Goal: Task Accomplishment & Management: Complete application form

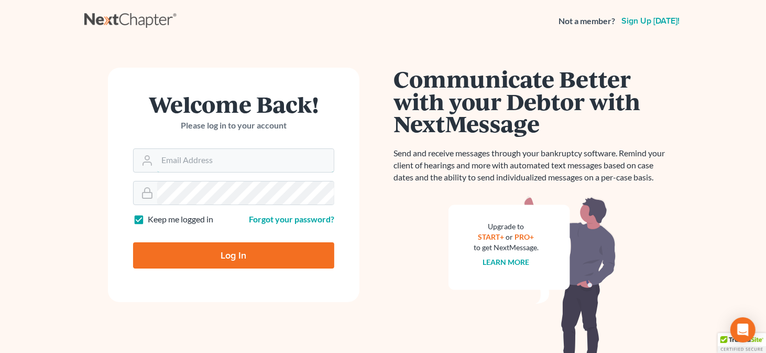
type input "[EMAIL_ADDRESS][DOMAIN_NAME]"
click at [193, 255] on input "Log In" at bounding box center [233, 255] width 201 height 26
type input "Thinking..."
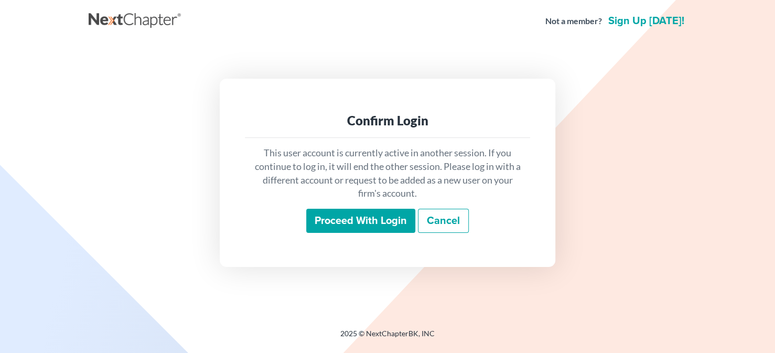
click at [387, 219] on input "Proceed with login" at bounding box center [360, 221] width 109 height 24
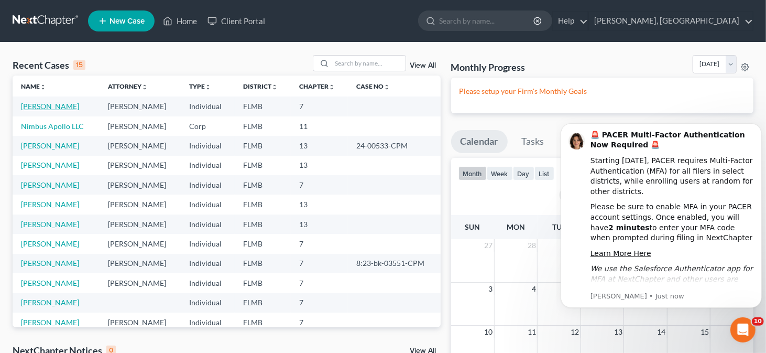
click at [64, 107] on link "[PERSON_NAME]" at bounding box center [50, 106] width 58 height 9
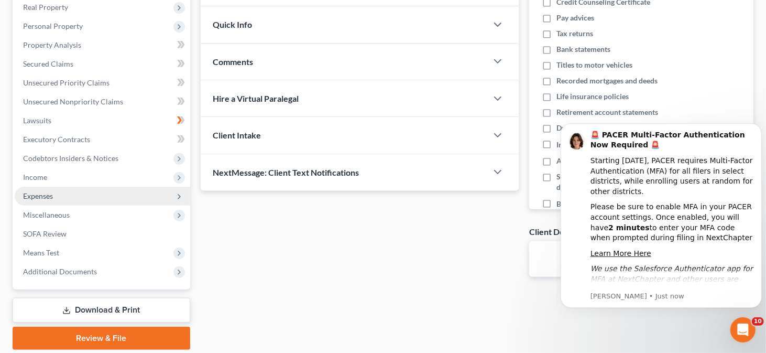
scroll to position [150, 0]
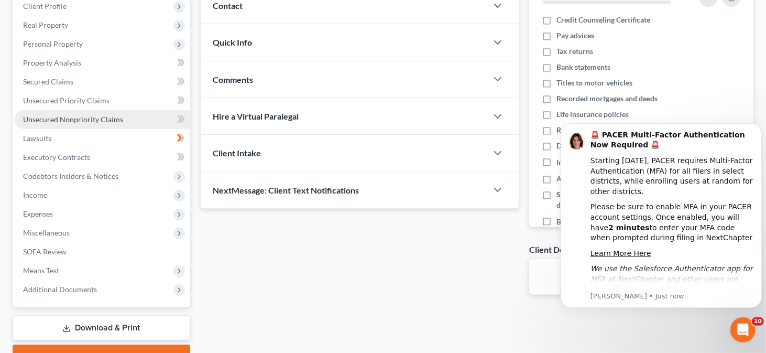
click at [73, 117] on span "Unsecured Nonpriority Claims" at bounding box center [73, 119] width 100 height 9
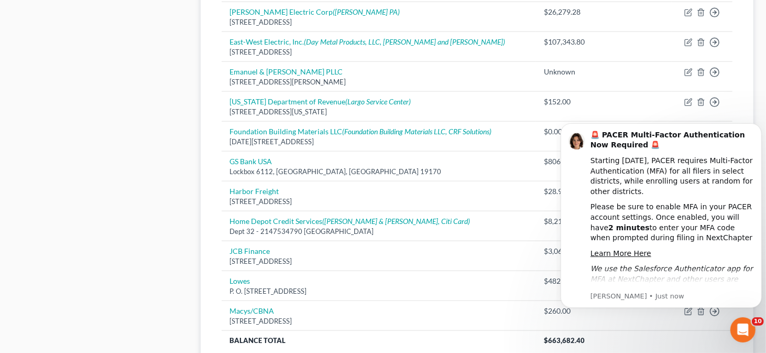
scroll to position [839, 0]
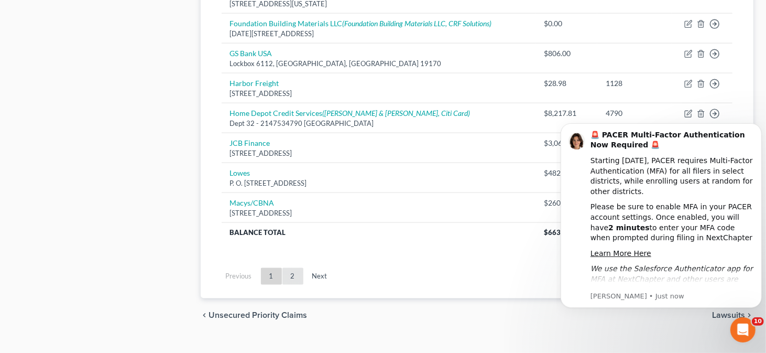
click at [294, 270] on link "2" at bounding box center [293, 276] width 21 height 17
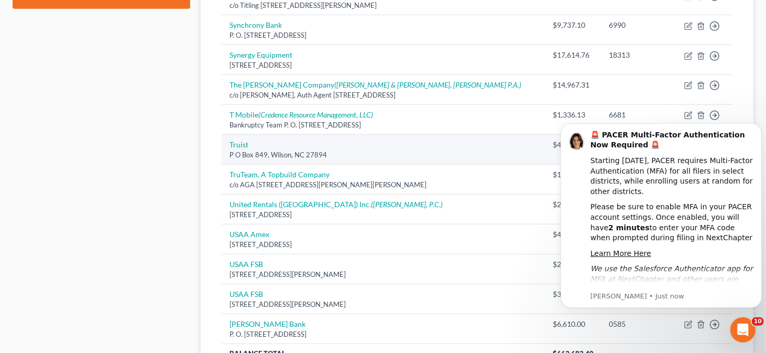
scroll to position [592, 0]
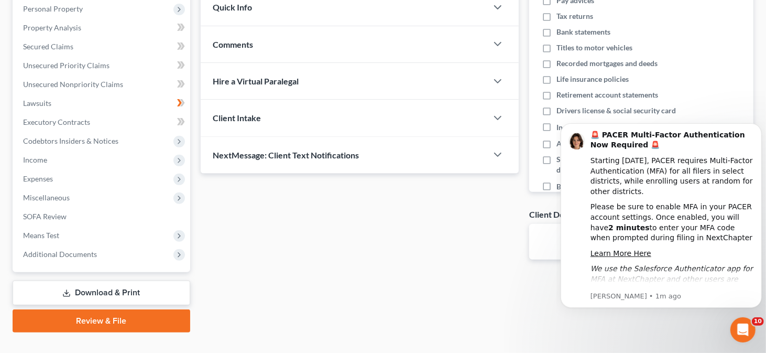
scroll to position [202, 0]
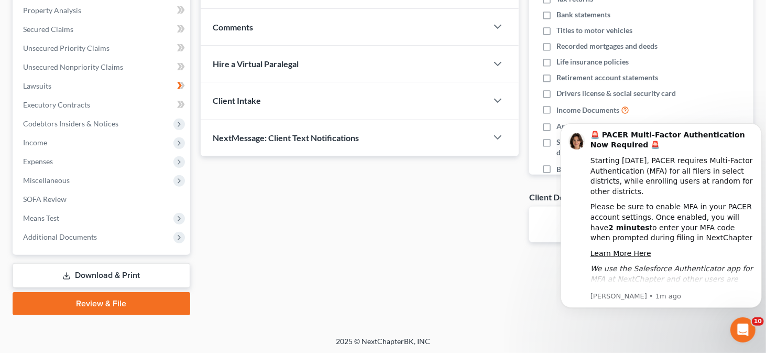
click at [124, 278] on link "Download & Print" at bounding box center [102, 275] width 178 height 25
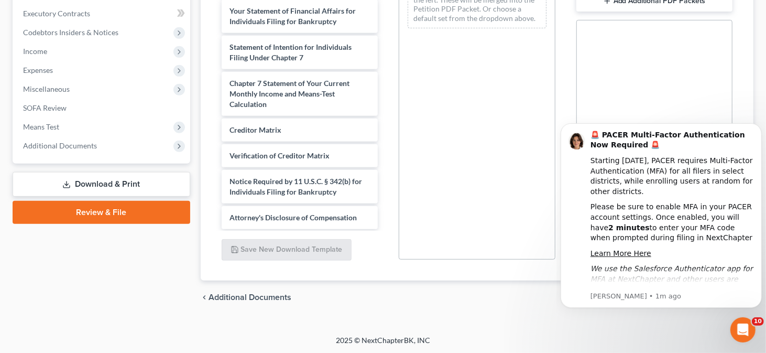
scroll to position [291, 0]
click at [283, 135] on div "Creditor Matrix" at bounding box center [300, 129] width 157 height 23
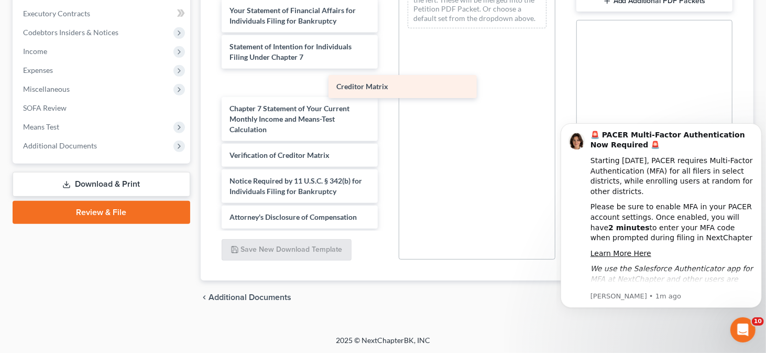
scroll to position [266, 0]
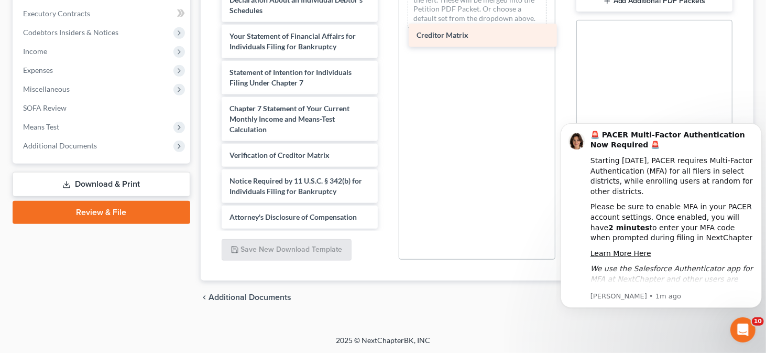
drag, startPoint x: 291, startPoint y: 130, endPoint x: 479, endPoint y: 37, distance: 208.9
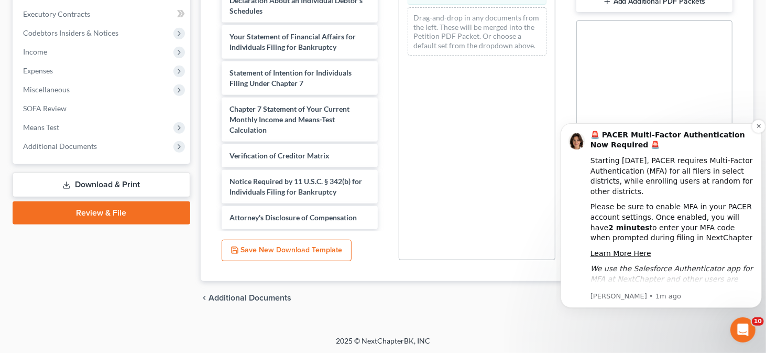
scroll to position [294, 0]
click at [562, 335] on div "2025 © NextChapterBK, INC" at bounding box center [383, 344] width 598 height 19
click at [497, 294] on div "chevron_left Additional Documents Download chevron_right" at bounding box center [478, 297] width 554 height 34
click at [757, 125] on icon "Dismiss notification" at bounding box center [759, 126] width 6 height 6
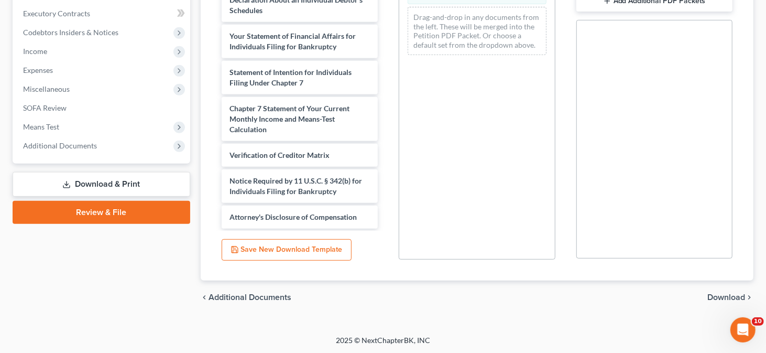
click at [719, 295] on span "Download" at bounding box center [727, 297] width 38 height 8
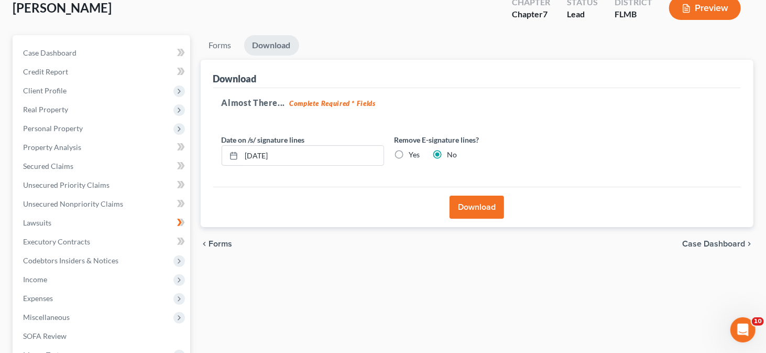
scroll to position [45, 0]
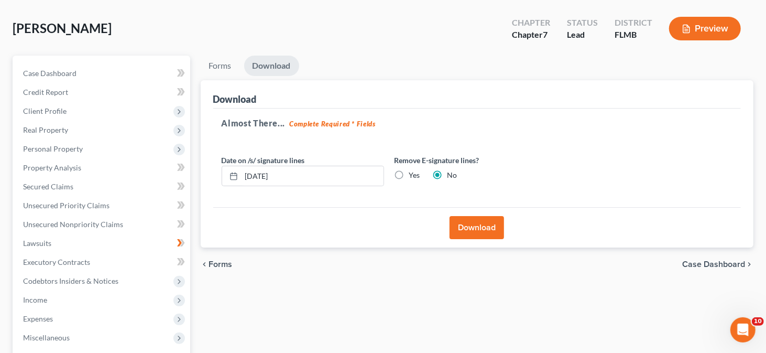
click at [409, 171] on label "Yes" at bounding box center [414, 175] width 11 height 10
click at [414, 171] on input "Yes" at bounding box center [417, 173] width 7 height 7
radio input "true"
radio input "false"
click at [465, 224] on button "Download" at bounding box center [477, 227] width 55 height 23
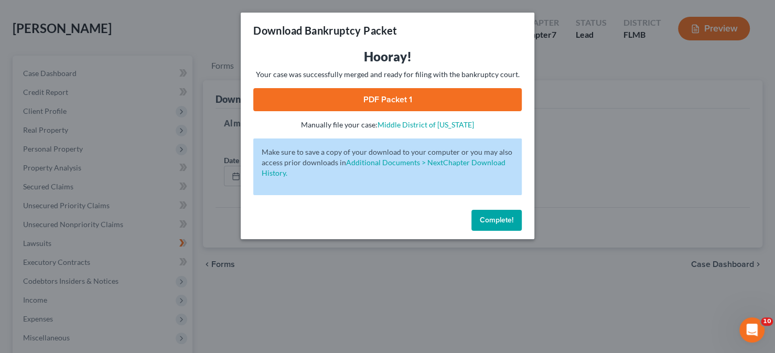
click at [350, 96] on link "PDF Packet 1" at bounding box center [387, 99] width 268 height 23
drag, startPoint x: 489, startPoint y: 223, endPoint x: 478, endPoint y: 223, distance: 10.5
click at [488, 223] on span "Complete!" at bounding box center [497, 219] width 34 height 9
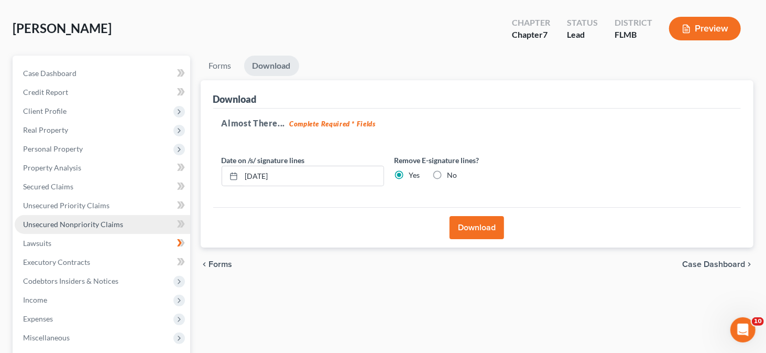
click at [103, 225] on span "Unsecured Nonpriority Claims" at bounding box center [73, 224] width 100 height 9
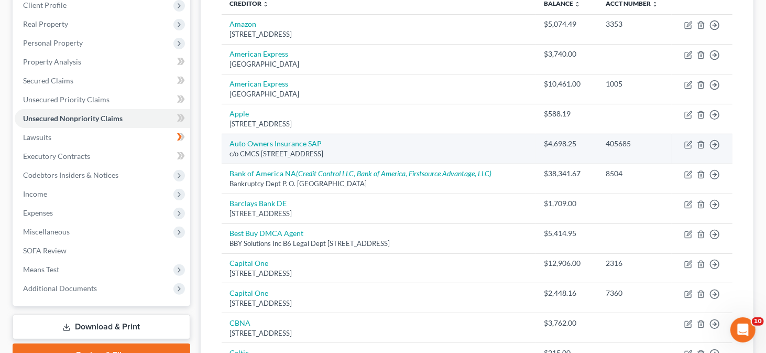
scroll to position [157, 0]
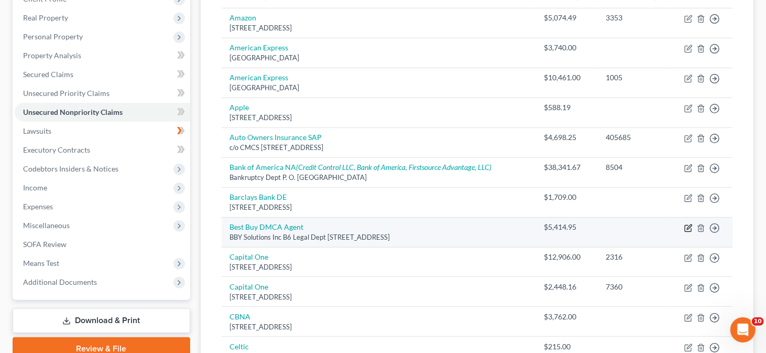
click at [686, 226] on icon "button" at bounding box center [689, 228] width 8 height 8
select select "24"
select select "0"
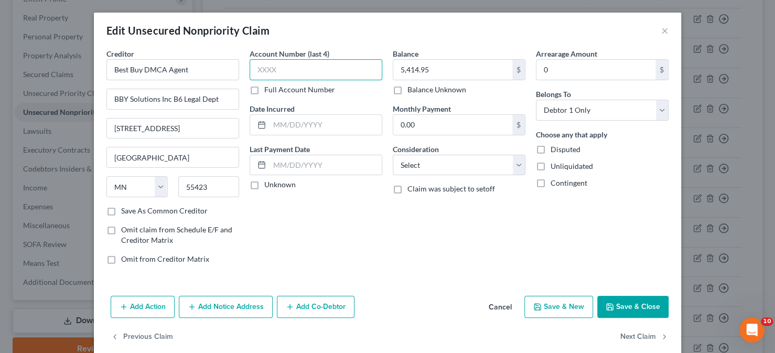
click at [293, 70] on input "text" at bounding box center [316, 69] width 133 height 21
type input "5992"
click at [646, 306] on button "Save & Close" at bounding box center [632, 307] width 71 height 22
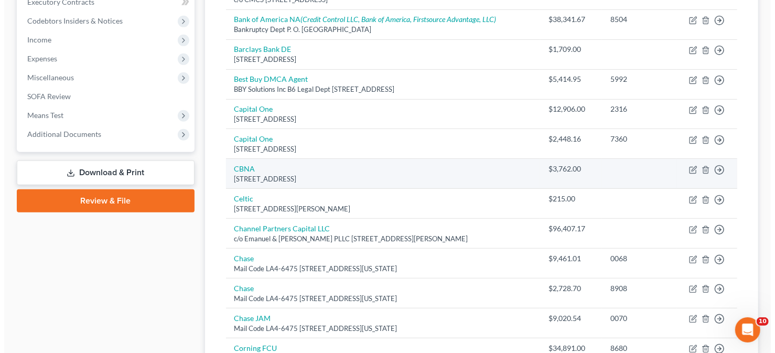
scroll to position [315, 0]
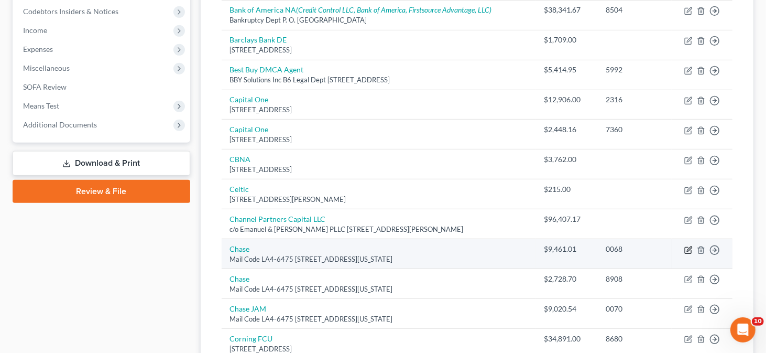
click at [689, 246] on icon "button" at bounding box center [689, 250] width 8 height 8
select select "19"
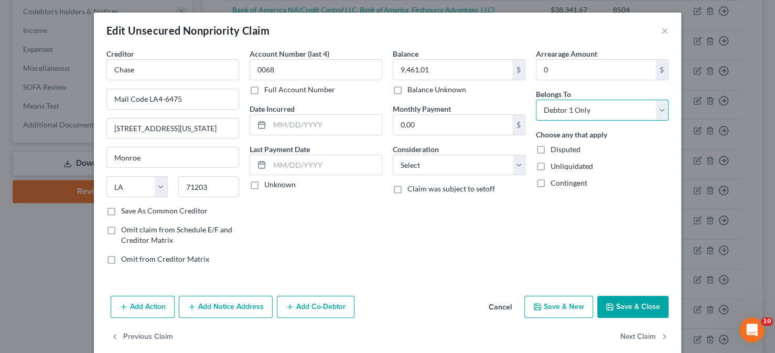
click at [658, 111] on select "Select Debtor 1 Only Debtor 2 Only Debtor 1 And Debtor 2 Only At Least One Of T…" at bounding box center [602, 110] width 133 height 21
select select "3"
click at [536, 100] on select "Select Debtor 1 Only Debtor 2 Only Debtor 1 And Debtor 2 Only At Least One Of T…" at bounding box center [602, 110] width 133 height 21
click at [655, 106] on select "Select Debtor 1 Only Debtor 2 Only Debtor 1 And Debtor 2 Only At Least One Of T…" at bounding box center [602, 110] width 133 height 21
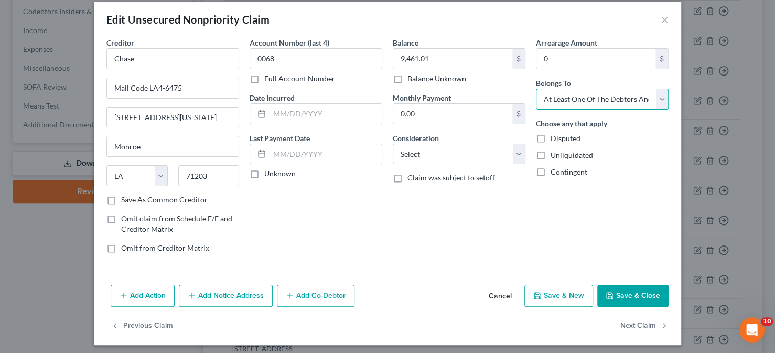
scroll to position [14, 0]
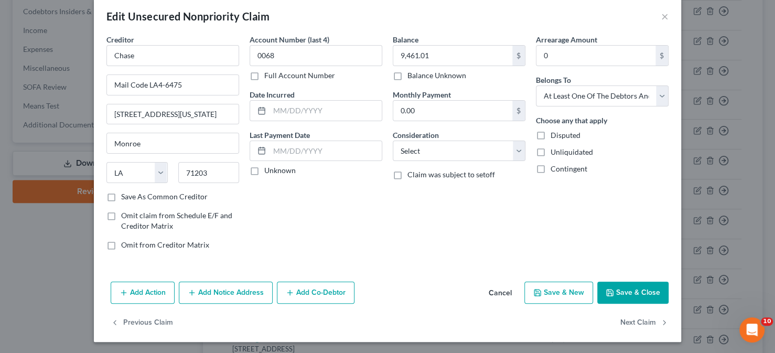
click at [311, 293] on button "Add Co-Debtor" at bounding box center [316, 293] width 78 height 22
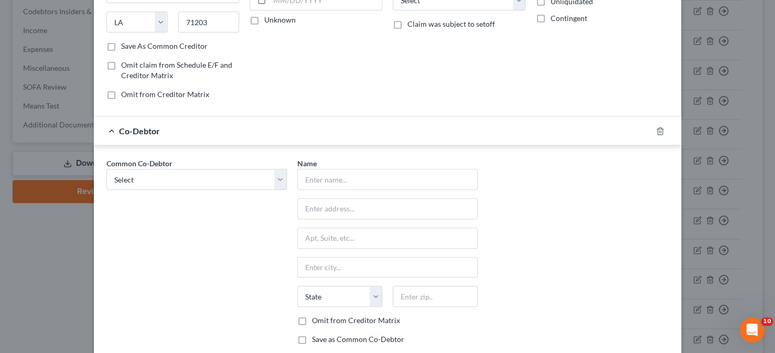
scroll to position [171, 0]
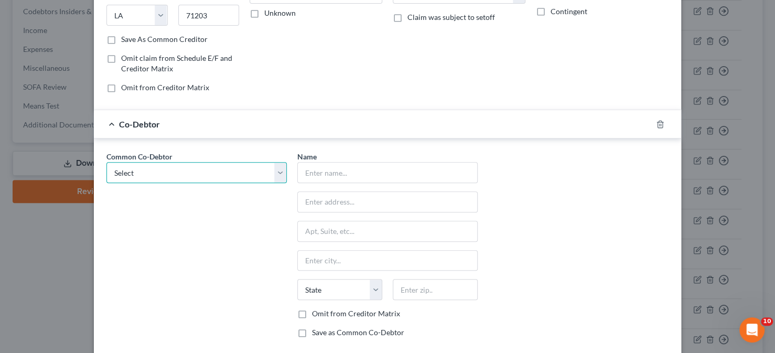
click at [276, 169] on select "Select JAM 5:20 INC. JAM 5:20 INC. JAM 5:20 INC. JAM 5:20 INC. JAM 5:20 INC. JA…" at bounding box center [196, 172] width 180 height 21
select select "0"
click at [106, 162] on select "Select JAM 5:20 INC. JAM 5:20 INC. JAM 5:20 INC. JAM 5:20 INC. JAM 5:20 INC. JA…" at bounding box center [196, 172] width 180 height 21
type input "JAM 5:20 INC."
type input "11415 Walsingham Rd"
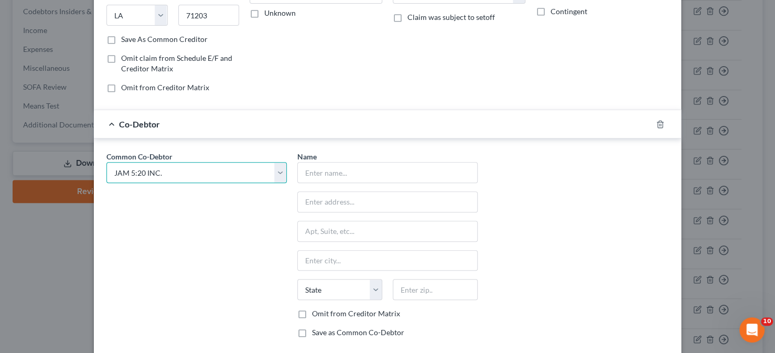
type input "Largo"
select select "9"
type input "33778"
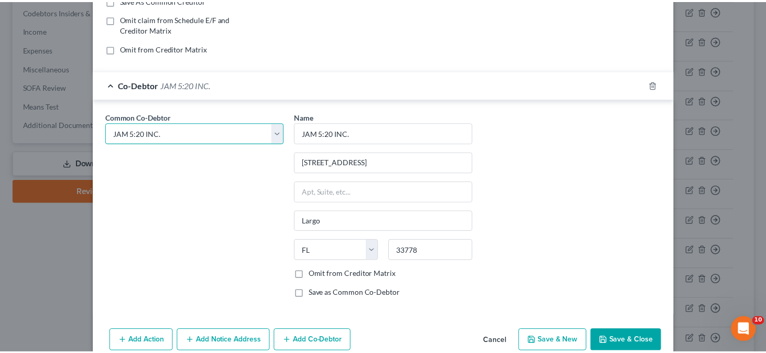
scroll to position [257, 0]
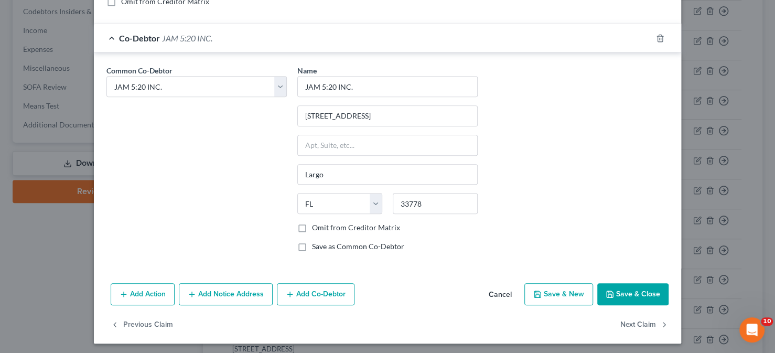
click at [312, 223] on label "Omit from Creditor Matrix" at bounding box center [356, 227] width 88 height 10
click at [316, 223] on input "Omit from Creditor Matrix" at bounding box center [319, 225] width 7 height 7
checkbox input "true"
click at [630, 289] on button "Save & Close" at bounding box center [632, 294] width 71 height 22
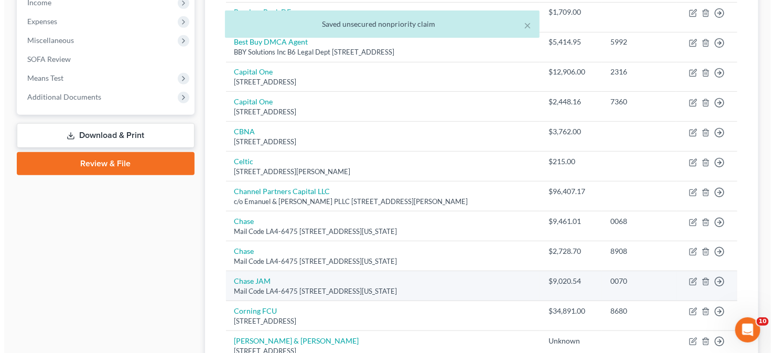
scroll to position [367, 0]
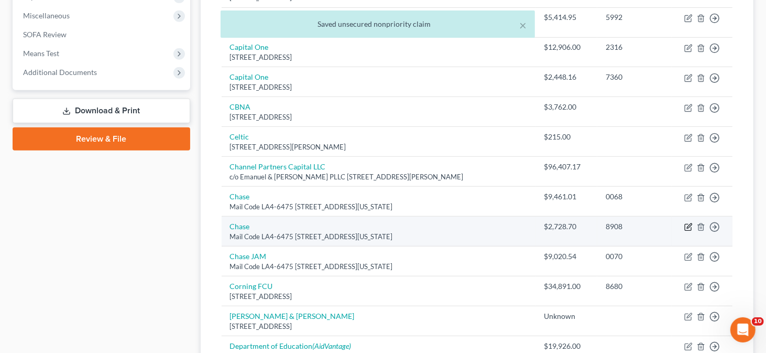
click at [690, 226] on icon "button" at bounding box center [689, 227] width 8 height 8
select select "19"
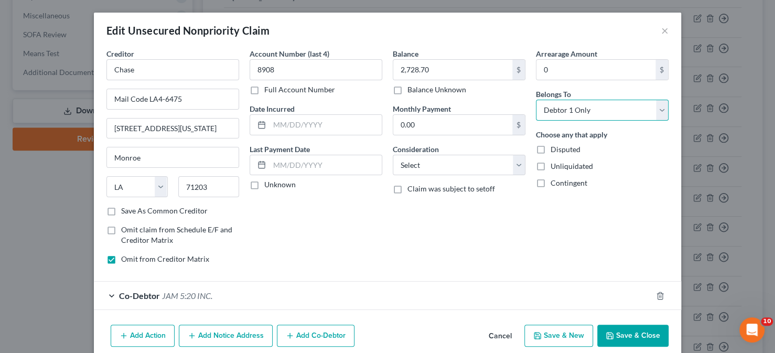
click at [655, 105] on select "Select Debtor 1 Only Debtor 2 Only Debtor 1 And Debtor 2 Only At Least One Of T…" at bounding box center [602, 110] width 133 height 21
select select "3"
click at [536, 100] on select "Select Debtor 1 Only Debtor 2 Only Debtor 1 And Debtor 2 Only At Least One Of T…" at bounding box center [602, 110] width 133 height 21
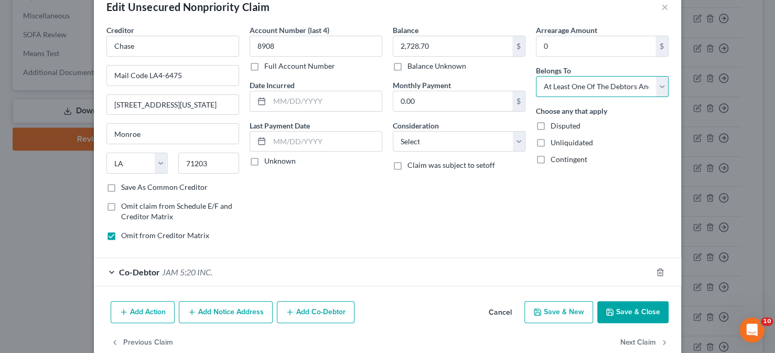
scroll to position [43, 0]
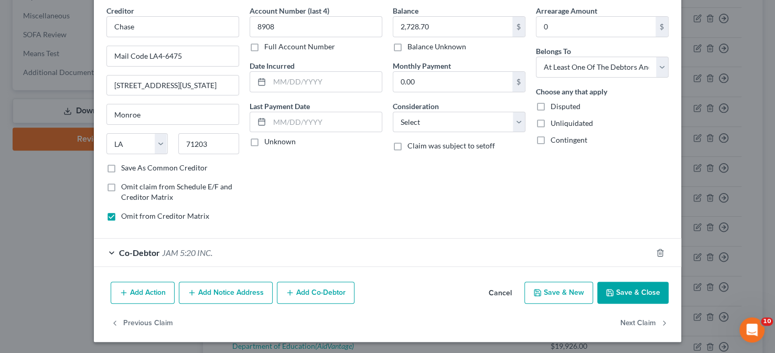
click at [295, 293] on button "Add Co-Debtor" at bounding box center [316, 293] width 78 height 22
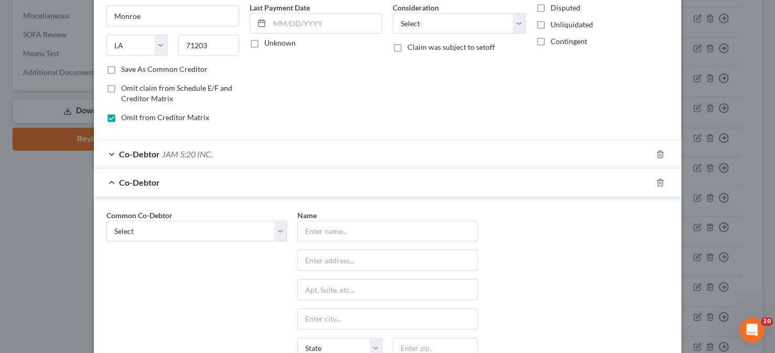
scroll to position [148, 0]
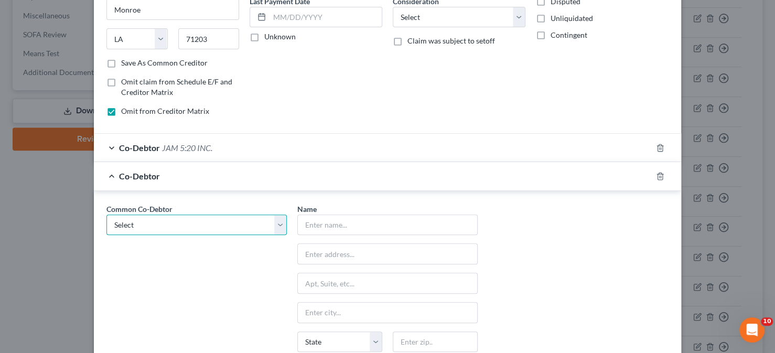
click at [273, 223] on select "Select JAM 5:20 INC. JAM 5:20 INC. JAM 5:20 INC. JAM 5:20 INC. JAM 5:20 INC. JA…" at bounding box center [196, 224] width 180 height 21
select select "0"
click at [106, 214] on select "Select JAM 5:20 INC. JAM 5:20 INC. JAM 5:20 INC. JAM 5:20 INC. JAM 5:20 INC. JA…" at bounding box center [196, 224] width 180 height 21
type input "JAM 5:20 INC."
type input "11415 Walsingham Rd"
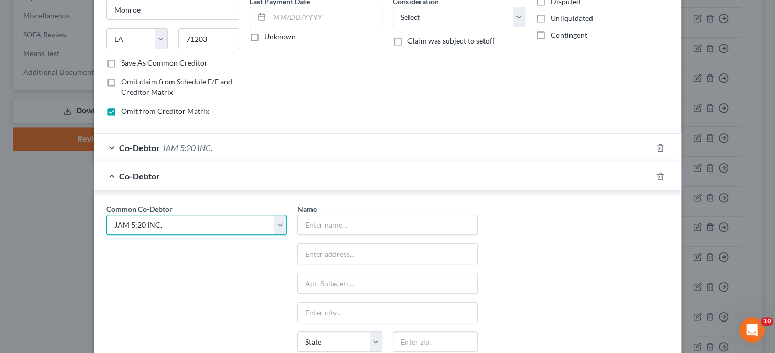
type input "Largo"
select select "9"
type input "33778"
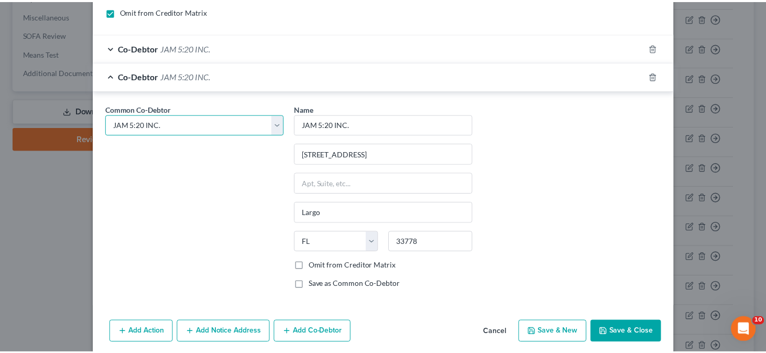
scroll to position [253, 0]
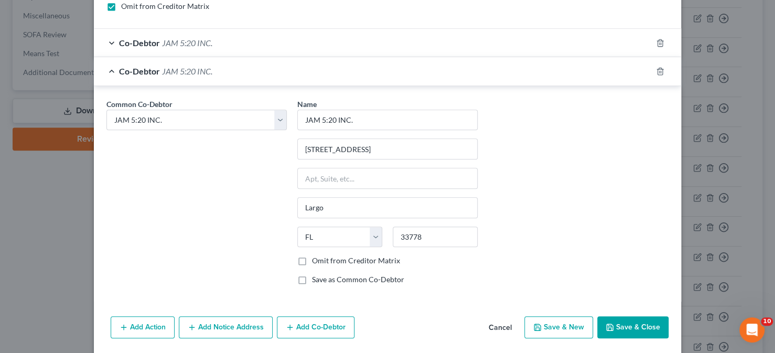
click at [312, 258] on label "Omit from Creditor Matrix" at bounding box center [356, 260] width 88 height 10
click at [316, 258] on input "Omit from Creditor Matrix" at bounding box center [319, 258] width 7 height 7
checkbox input "true"
click at [637, 328] on button "Save & Close" at bounding box center [632, 327] width 71 height 22
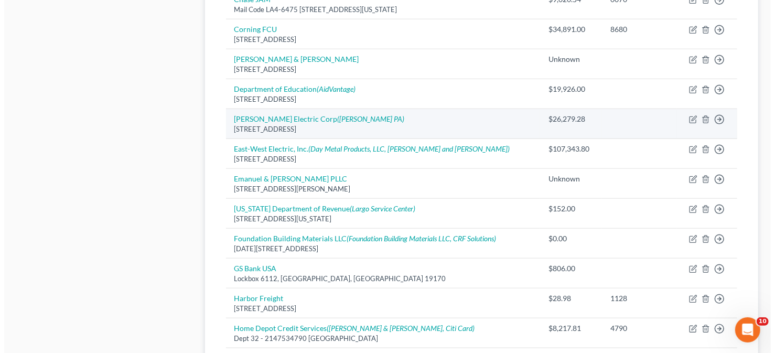
scroll to position [629, 0]
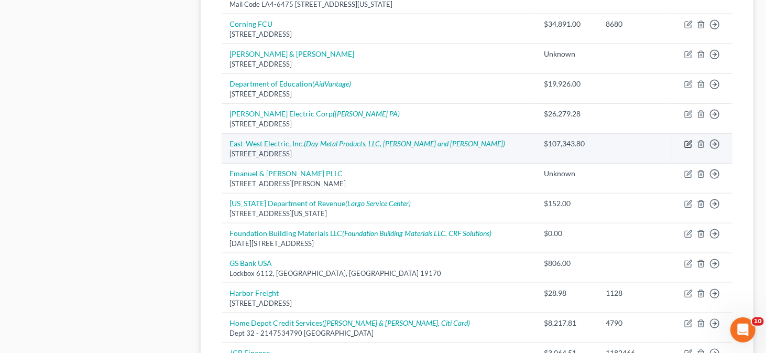
click at [688, 140] on icon "button" at bounding box center [689, 144] width 8 height 8
select select "9"
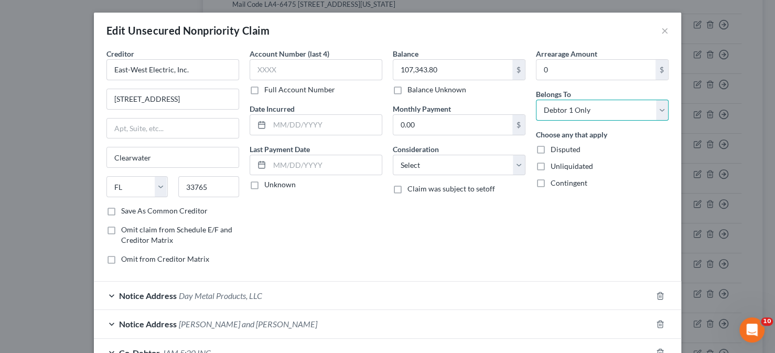
click at [662, 111] on select "Select Debtor 1 Only Debtor 2 Only Debtor 1 And Debtor 2 Only At Least One Of T…" at bounding box center [602, 110] width 133 height 21
select select "3"
click at [536, 100] on select "Select Debtor 1 Only Debtor 2 Only Debtor 1 And Debtor 2 Only At Least One Of T…" at bounding box center [602, 110] width 133 height 21
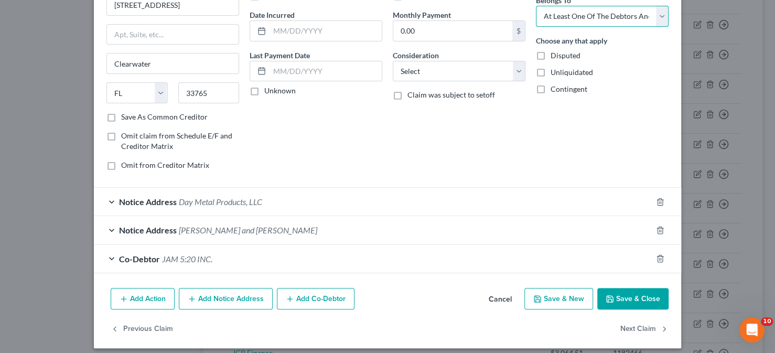
scroll to position [100, 0]
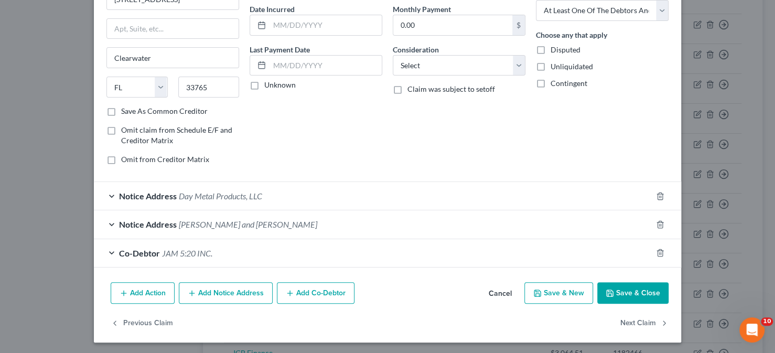
click at [330, 292] on button "Add Co-Debtor" at bounding box center [316, 293] width 78 height 22
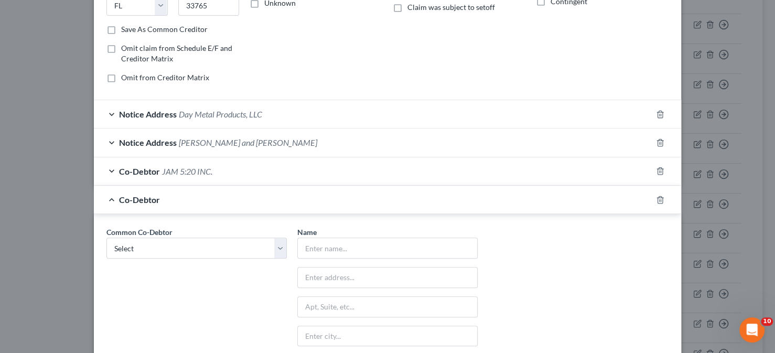
scroll to position [204, 0]
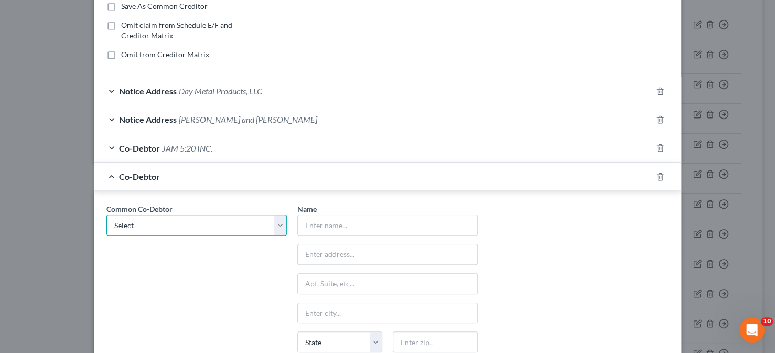
click at [277, 220] on select "Select JAM 5:20 INC. JAM 5:20 INC. JAM 5:20 INC. JAM 5:20 INC. JAM 5:20 INC. JA…" at bounding box center [196, 224] width 180 height 21
select select "0"
click at [106, 214] on select "Select JAM 5:20 INC. JAM 5:20 INC. JAM 5:20 INC. JAM 5:20 INC. JAM 5:20 INC. JA…" at bounding box center [196, 224] width 180 height 21
type input "JAM 5:20 INC."
type input "11415 Walsingham Rd"
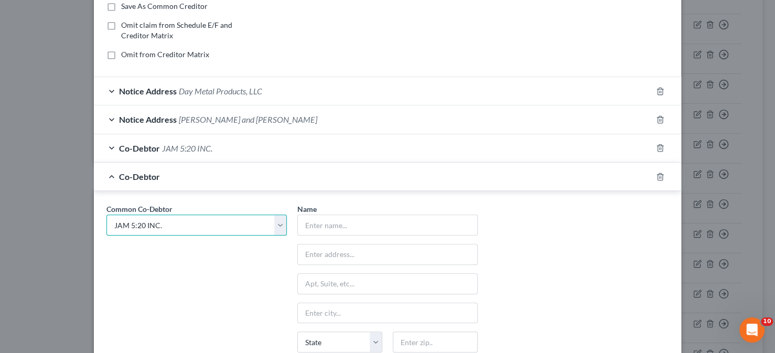
type input "Largo"
select select "9"
type input "33778"
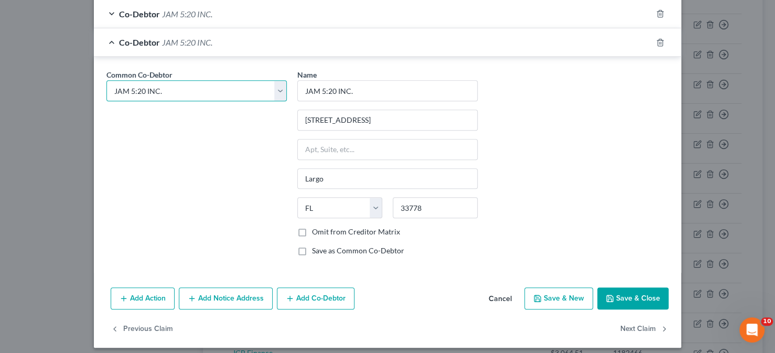
scroll to position [342, 0]
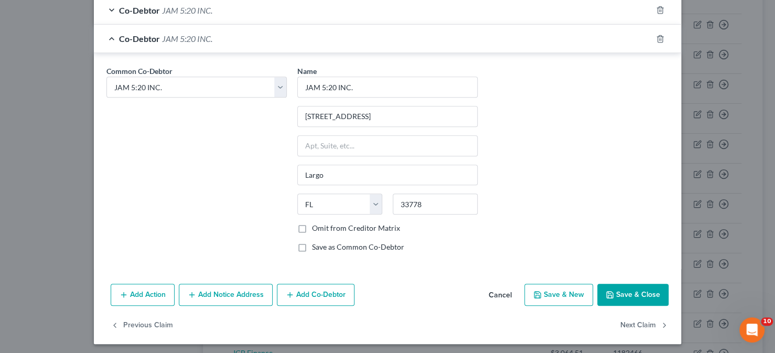
click at [312, 225] on label "Omit from Creditor Matrix" at bounding box center [356, 228] width 88 height 10
click at [316, 225] on input "Omit from Creditor Matrix" at bounding box center [319, 226] width 7 height 7
checkbox input "true"
click at [643, 291] on button "Save & Close" at bounding box center [632, 295] width 71 height 22
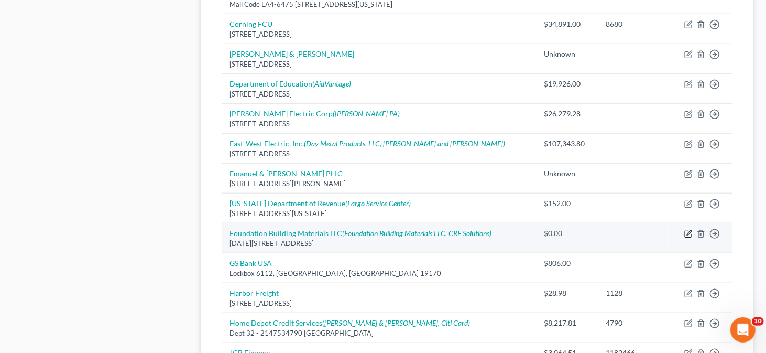
click at [688, 230] on icon "button" at bounding box center [689, 234] width 8 height 8
select select "4"
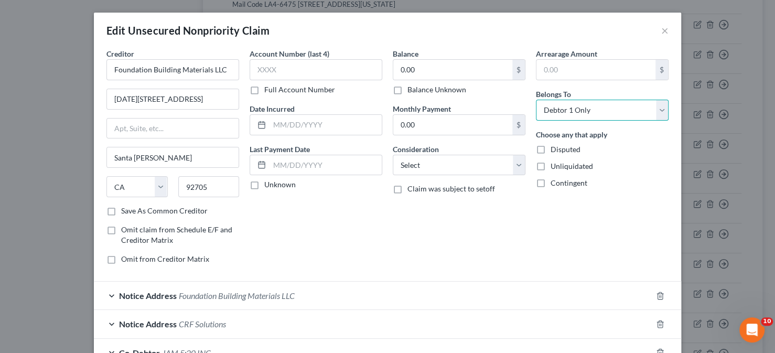
click at [657, 110] on select "Select Debtor 1 Only Debtor 2 Only Debtor 1 And Debtor 2 Only At Least One Of T…" at bounding box center [602, 110] width 133 height 21
select select "3"
click at [536, 100] on select "Select Debtor 1 Only Debtor 2 Only Debtor 1 And Debtor 2 Only At Least One Of T…" at bounding box center [602, 110] width 133 height 21
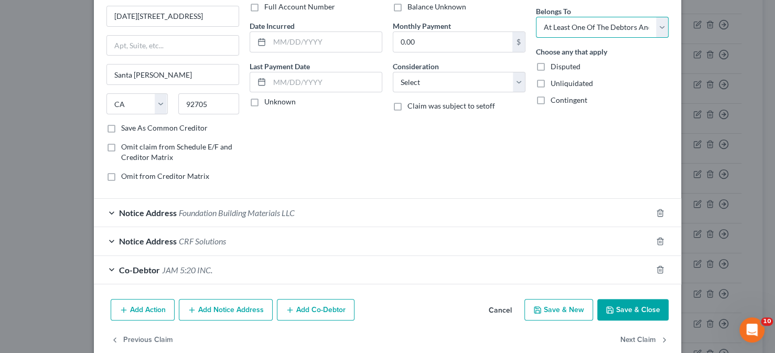
scroll to position [100, 0]
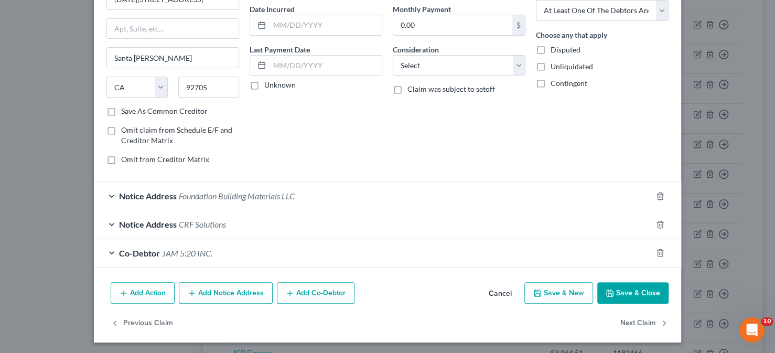
click at [327, 293] on button "Add Co-Debtor" at bounding box center [316, 293] width 78 height 22
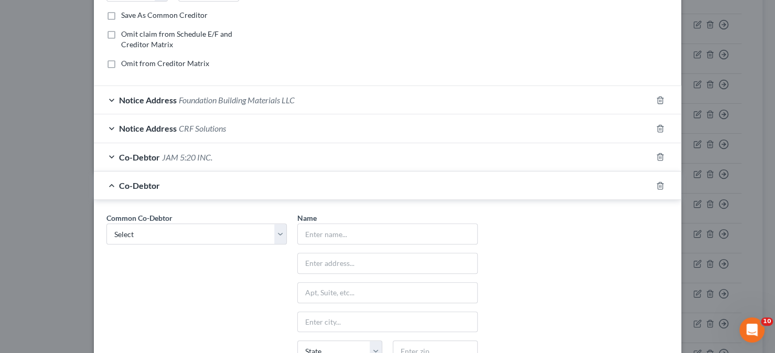
scroll to position [204, 0]
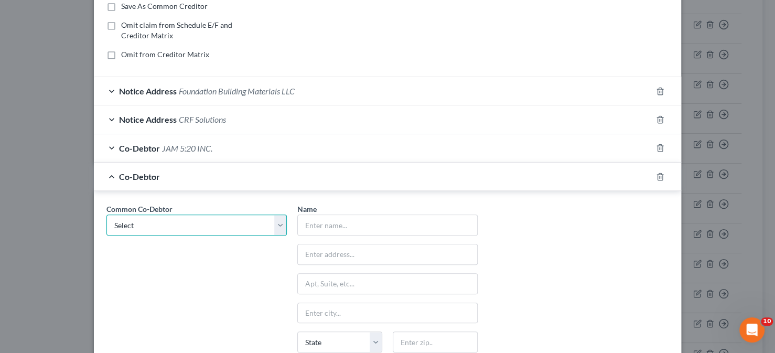
click at [270, 223] on select "Select JAM 5:20 INC. JAM 5:20 INC. JAM 5:20 INC. JAM 5:20 INC. JAM 5:20 INC. JA…" at bounding box center [196, 224] width 180 height 21
select select "0"
click at [106, 214] on select "Select JAM 5:20 INC. JAM 5:20 INC. JAM 5:20 INC. JAM 5:20 INC. JAM 5:20 INC. JA…" at bounding box center [196, 224] width 180 height 21
type input "JAM 5:20 INC."
type input "11415 Walsingham Rd"
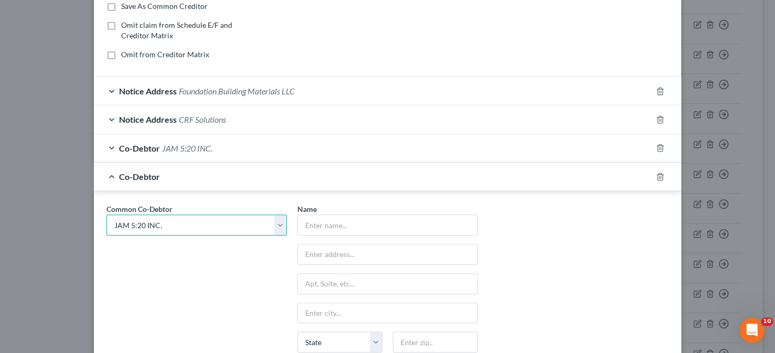
type input "Largo"
select select "9"
type input "33778"
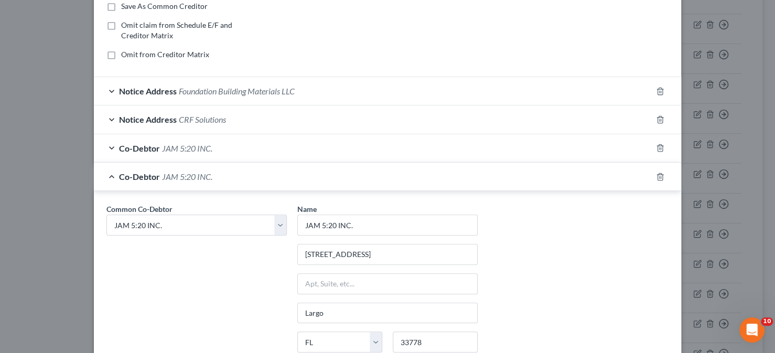
click at [524, 255] on div "Common Co-Debtor Select JAM 5:20 INC. JAM 5:20 INC. JAM 5:20 INC. JAM 5:20 INC.…" at bounding box center [387, 300] width 572 height 195
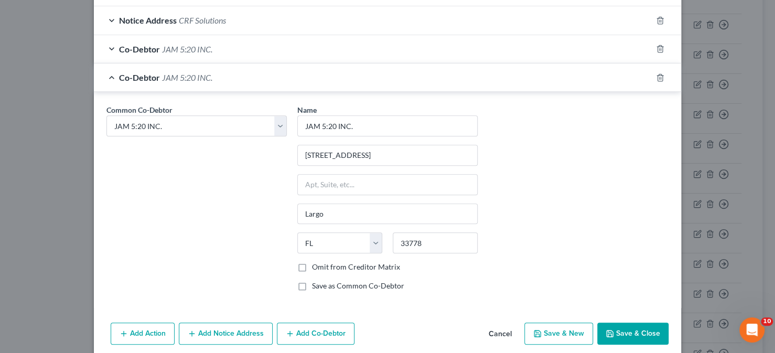
scroll to position [309, 0]
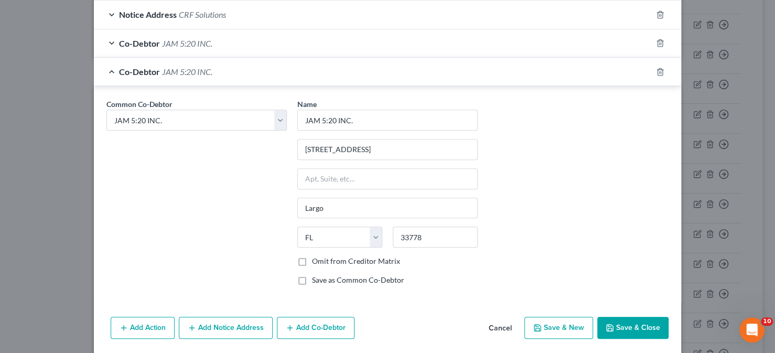
click at [625, 328] on button "Save & Close" at bounding box center [632, 328] width 71 height 22
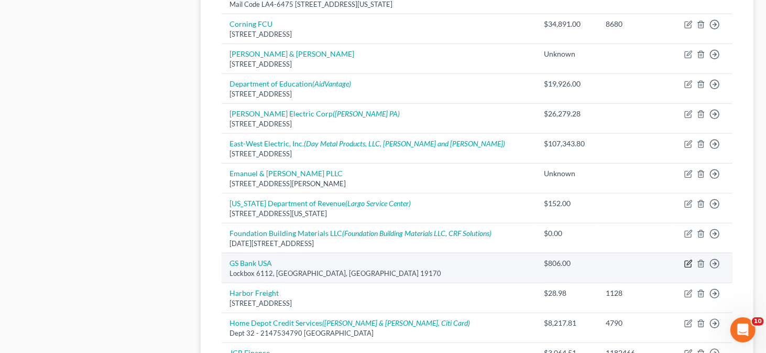
click at [688, 261] on icon "button" at bounding box center [689, 262] width 5 height 5
select select "39"
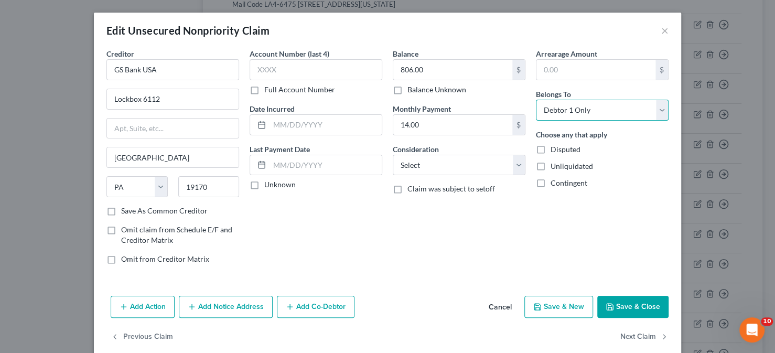
click at [588, 113] on select "Select Debtor 1 Only Debtor 2 Only Debtor 1 And Debtor 2 Only At Least One Of T…" at bounding box center [602, 110] width 133 height 21
select select "3"
click at [536, 100] on select "Select Debtor 1 Only Debtor 2 Only Debtor 1 And Debtor 2 Only At Least One Of T…" at bounding box center [602, 110] width 133 height 21
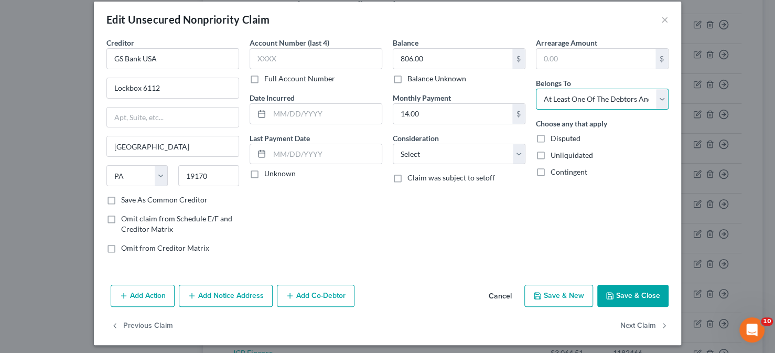
scroll to position [14, 0]
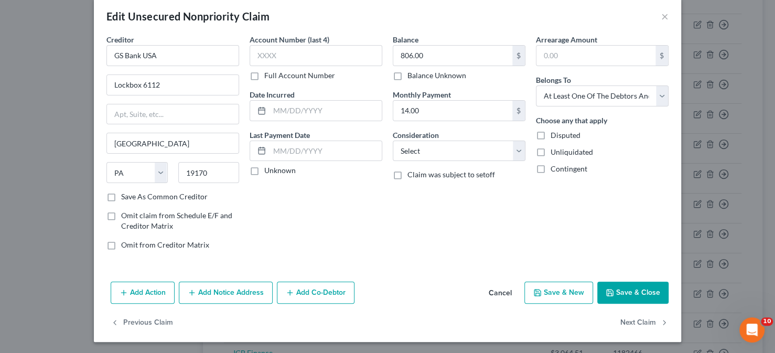
click at [311, 290] on button "Add Co-Debtor" at bounding box center [316, 293] width 78 height 22
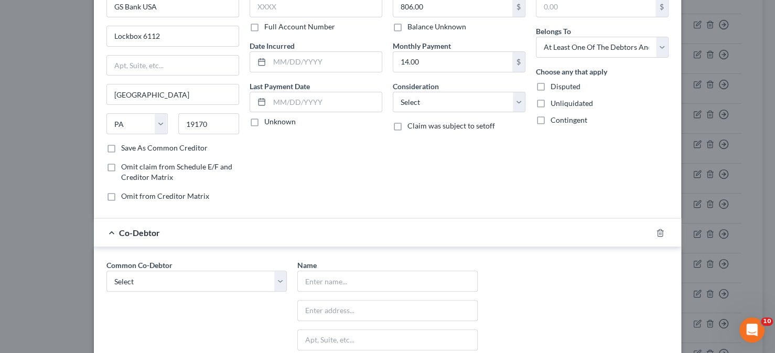
scroll to position [119, 0]
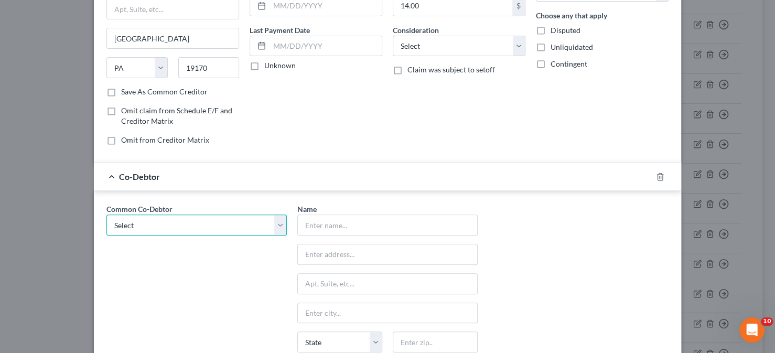
click at [274, 226] on select "Select JAM 5:20 INC. JAM 5:20 INC. JAM 5:20 INC. JAM 5:20 INC. JAM 5:20 INC. JA…" at bounding box center [196, 224] width 180 height 21
select select "0"
click at [106, 214] on select "Select JAM 5:20 INC. JAM 5:20 INC. JAM 5:20 INC. JAM 5:20 INC. JAM 5:20 INC. JA…" at bounding box center [196, 224] width 180 height 21
type input "JAM 5:20 INC."
type input "11415 Walsingham Rd"
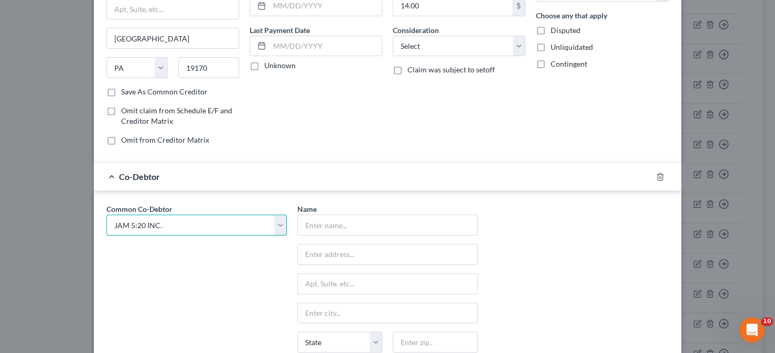
type input "Largo"
select select "9"
type input "33778"
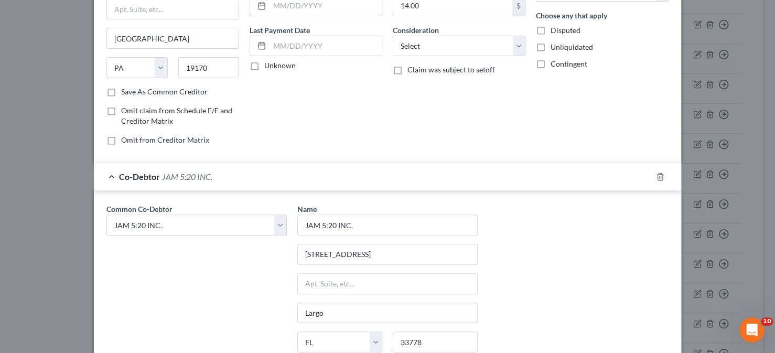
click at [232, 272] on div "Common Co-Debtor Select JAM 5:20 INC. JAM 5:20 INC. JAM 5:20 INC. JAM 5:20 INC.…" at bounding box center [196, 300] width 191 height 195
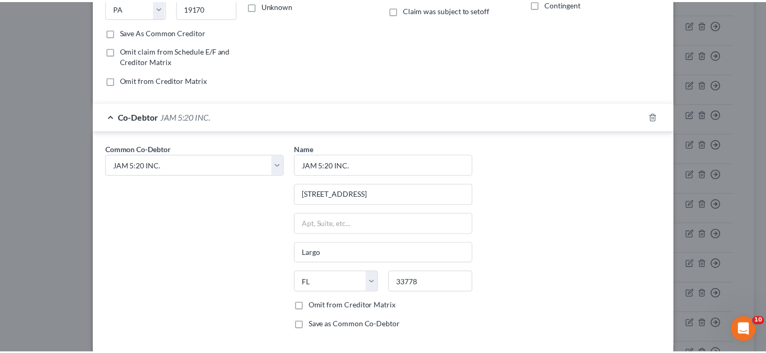
scroll to position [257, 0]
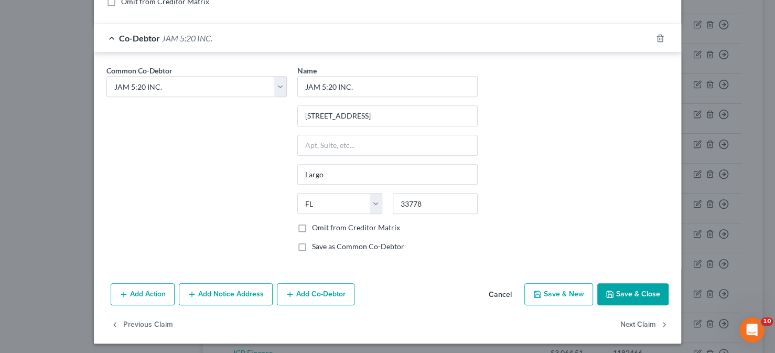
click at [312, 227] on label "Omit from Creditor Matrix" at bounding box center [356, 227] width 88 height 10
click at [316, 227] on input "Omit from Creditor Matrix" at bounding box center [319, 225] width 7 height 7
checkbox input "true"
click at [619, 294] on button "Save & Close" at bounding box center [632, 294] width 71 height 22
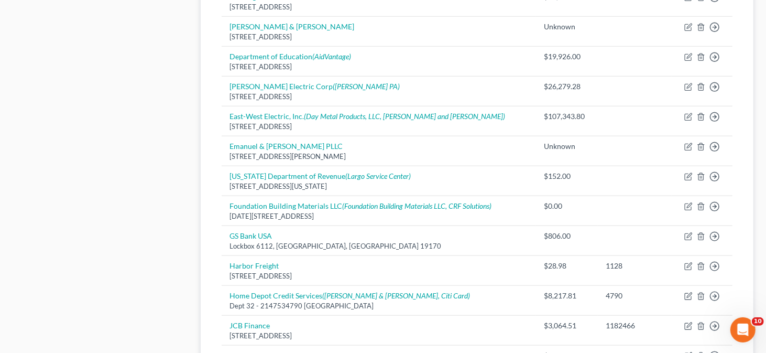
scroll to position [734, 0]
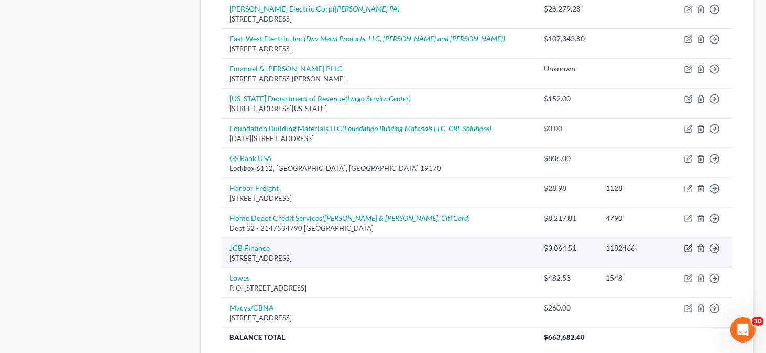
click at [688, 245] on icon "button" at bounding box center [689, 247] width 5 height 5
select select "39"
select select "3"
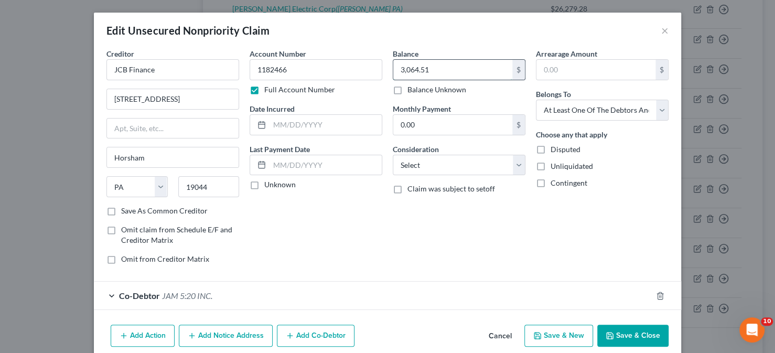
click at [438, 62] on input "3,064.51" at bounding box center [452, 70] width 119 height 20
type input "42,492.64"
click at [620, 338] on button "Save & Close" at bounding box center [632, 335] width 71 height 22
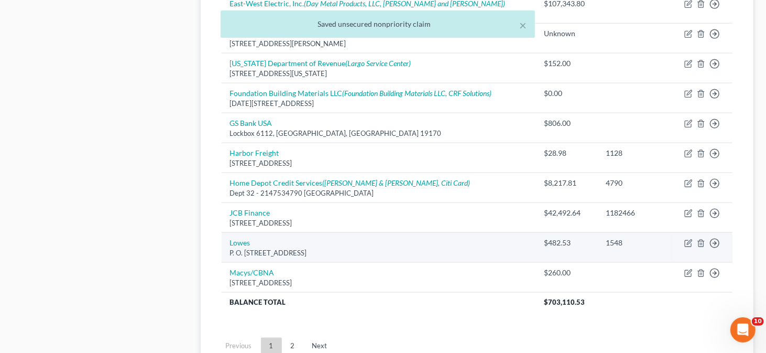
scroll to position [839, 0]
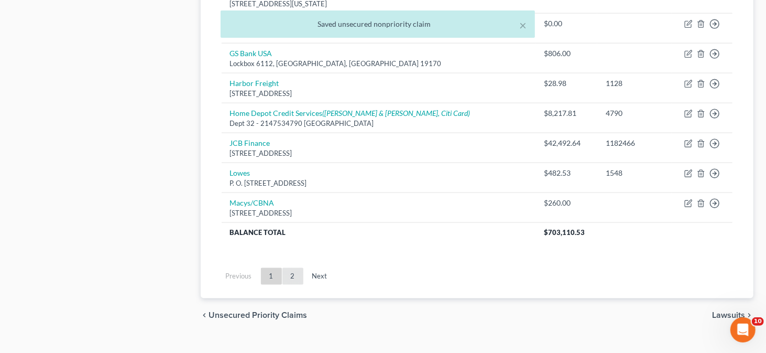
click at [290, 275] on link "2" at bounding box center [293, 276] width 21 height 17
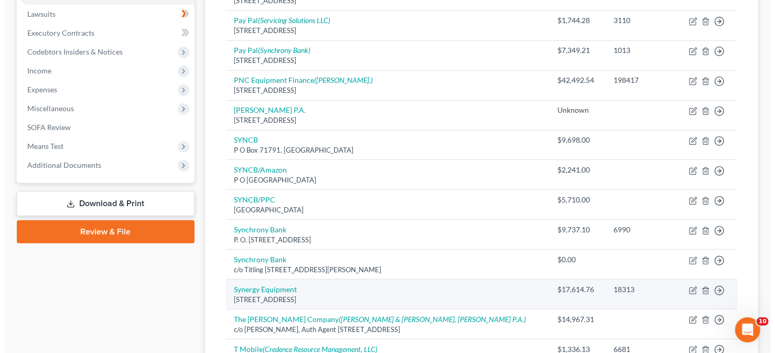
scroll to position [225, 0]
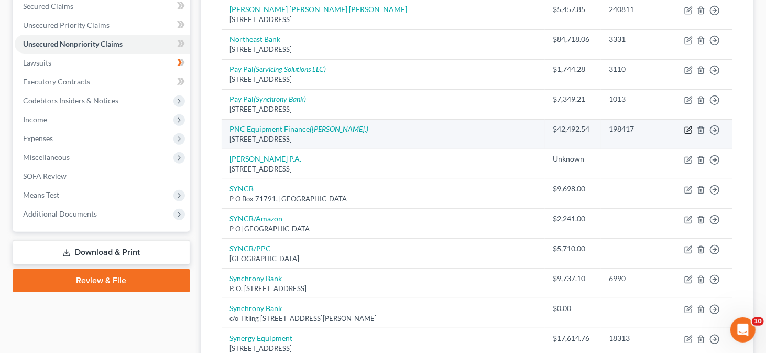
click at [691, 128] on icon "button" at bounding box center [688, 130] width 6 height 6
select select "39"
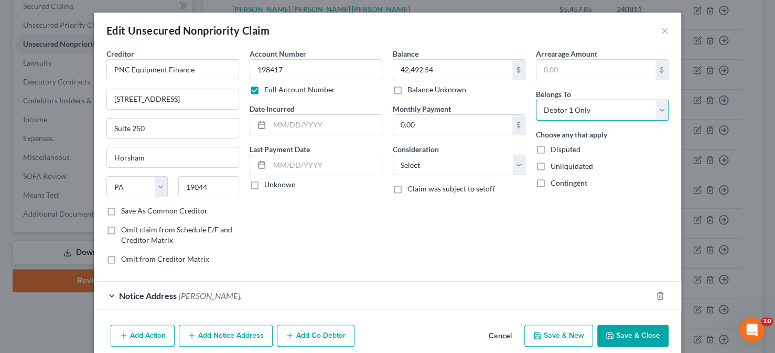
click at [604, 110] on select "Select Debtor 1 Only Debtor 2 Only Debtor 1 And Debtor 2 Only At Least One Of T…" at bounding box center [602, 110] width 133 height 21
select select "3"
click at [536, 100] on select "Select Debtor 1 Only Debtor 2 Only Debtor 1 And Debtor 2 Only At Least One Of T…" at bounding box center [602, 110] width 133 height 21
click at [291, 255] on div "Account Number 198417 Full Account Number Date Incurred Last Payment Date Unkno…" at bounding box center [315, 160] width 143 height 224
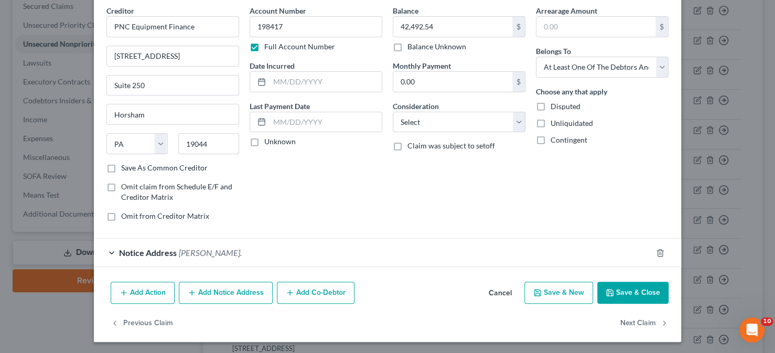
click at [304, 290] on button "Add Co-Debtor" at bounding box center [316, 293] width 78 height 22
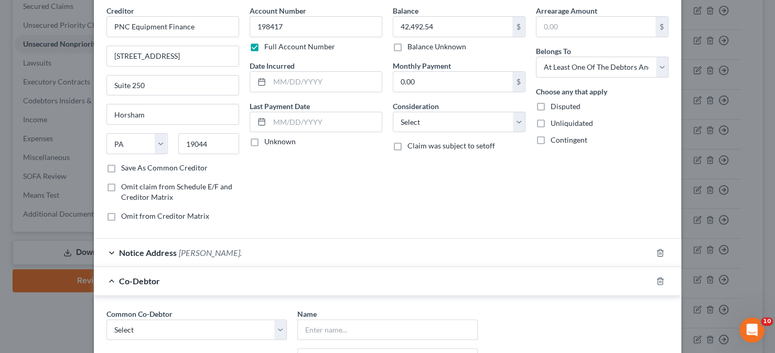
scroll to position [148, 0]
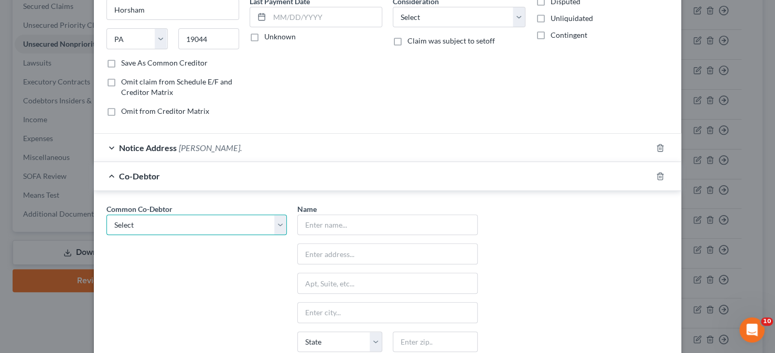
drag, startPoint x: 277, startPoint y: 221, endPoint x: 261, endPoint y: 229, distance: 18.3
click at [277, 221] on select "Select JAM 5:20 INC. JAM 5:20 INC. JAM 5:20 INC. JAM 5:20 INC. JAM 5:20 INC. JA…" at bounding box center [196, 224] width 180 height 21
select select "0"
click at [106, 214] on select "Select JAM 5:20 INC. JAM 5:20 INC. JAM 5:20 INC. JAM 5:20 INC. JAM 5:20 INC. JA…" at bounding box center [196, 224] width 180 height 21
type input "JAM 5:20 INC."
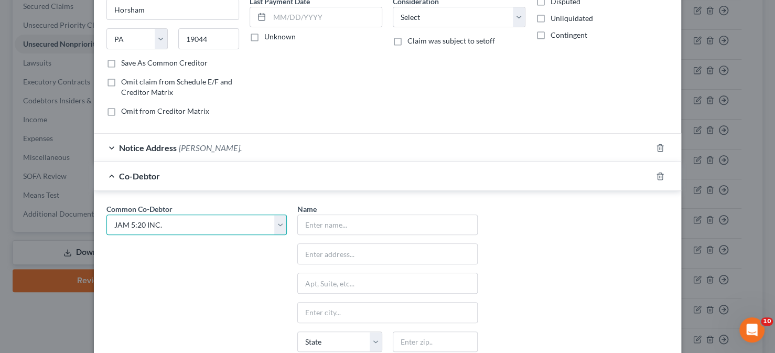
type input "11415 Walsingham Rd"
type input "Largo"
select select "9"
type input "33778"
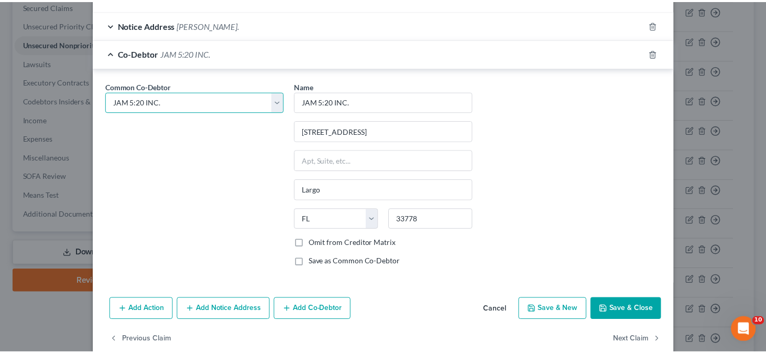
scroll to position [286, 0]
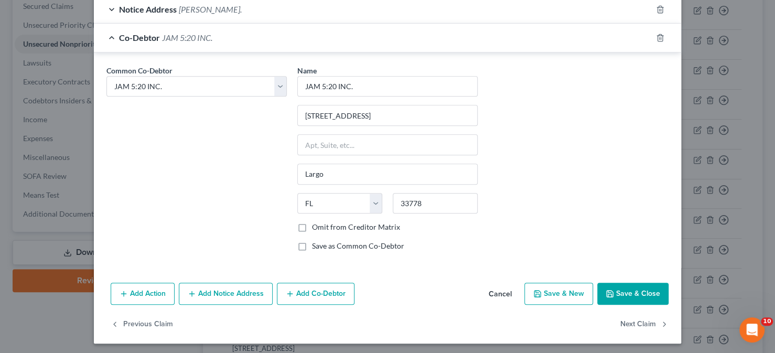
click at [613, 293] on button "Save & Close" at bounding box center [632, 294] width 71 height 22
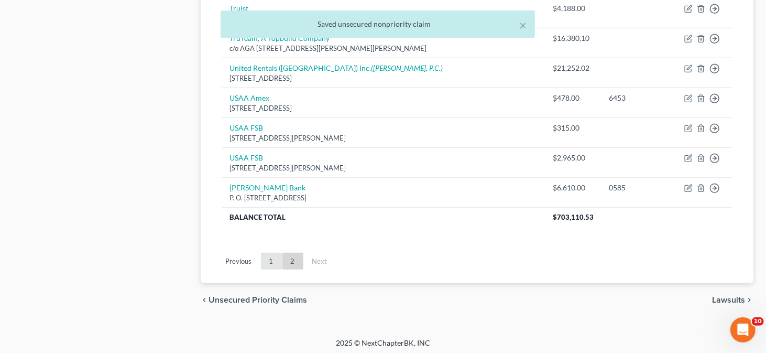
click at [272, 258] on link "1" at bounding box center [271, 261] width 21 height 17
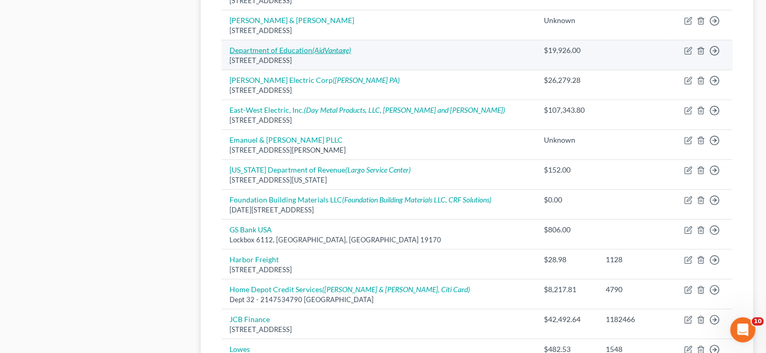
scroll to position [750, 0]
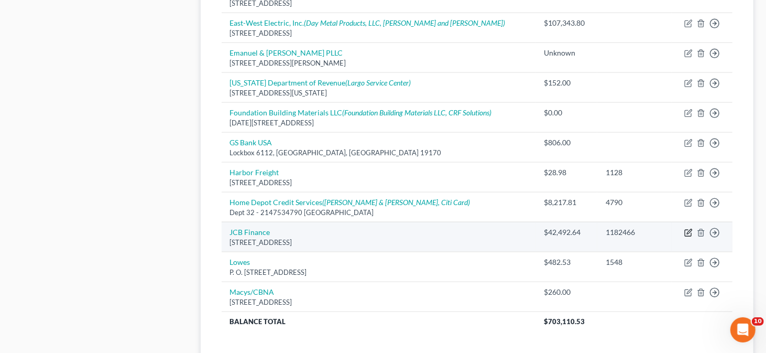
click at [689, 229] on icon "button" at bounding box center [689, 231] width 5 height 5
select select "39"
select select "3"
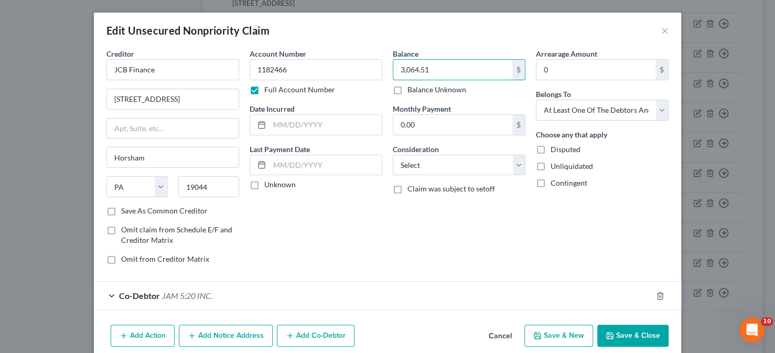
type input "3,064.51"
click at [641, 336] on button "Save & Close" at bounding box center [632, 335] width 71 height 22
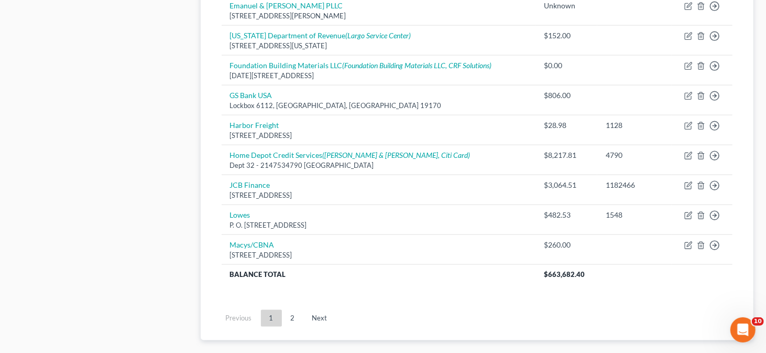
scroll to position [853, 0]
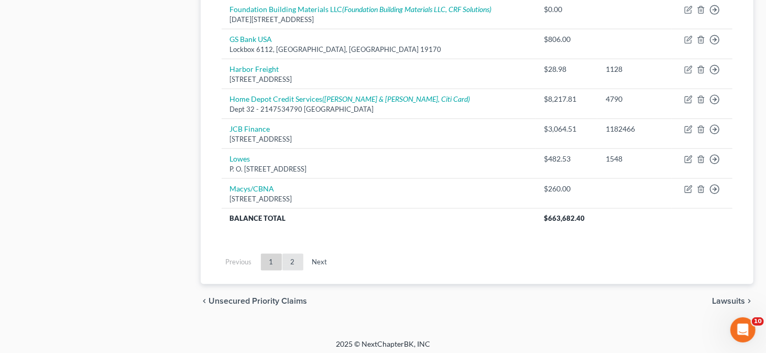
click at [288, 257] on link "2" at bounding box center [293, 262] width 21 height 17
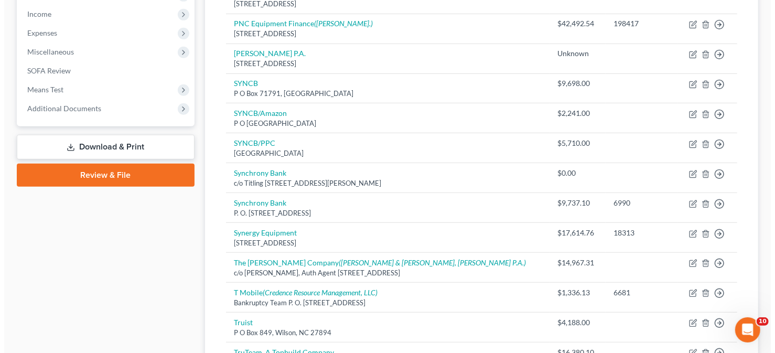
scroll to position [330, 0]
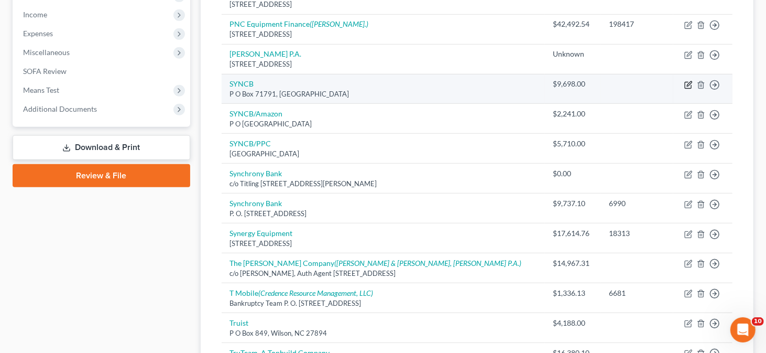
click at [687, 81] on icon "button" at bounding box center [689, 85] width 8 height 8
select select "39"
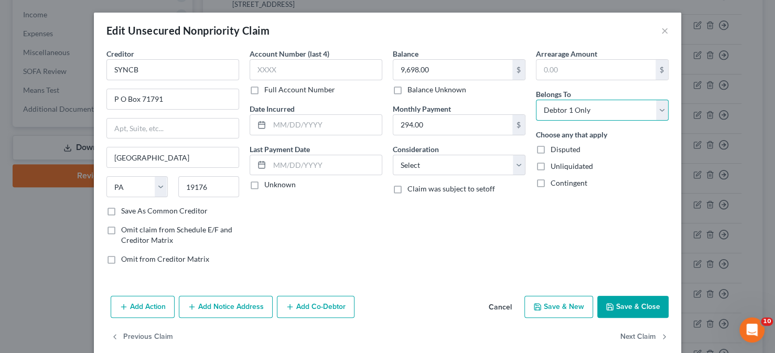
click at [653, 113] on select "Select Debtor 1 Only Debtor 2 Only Debtor 1 And Debtor 2 Only At Least One Of T…" at bounding box center [602, 110] width 133 height 21
select select "3"
click at [536, 100] on select "Select Debtor 1 Only Debtor 2 Only Debtor 1 And Debtor 2 Only At Least One Of T…" at bounding box center [602, 110] width 133 height 21
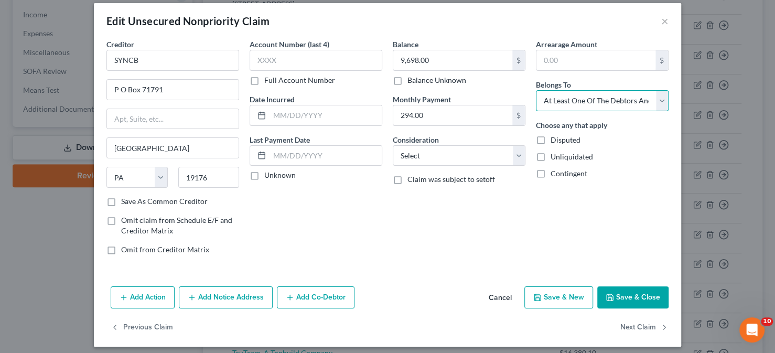
scroll to position [14, 0]
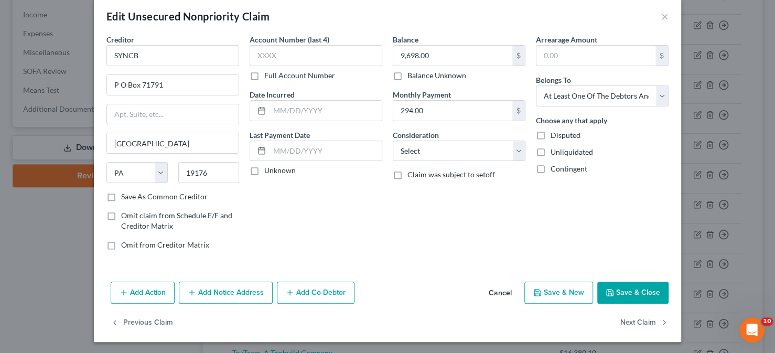
click at [339, 287] on button "Add Co-Debtor" at bounding box center [316, 293] width 78 height 22
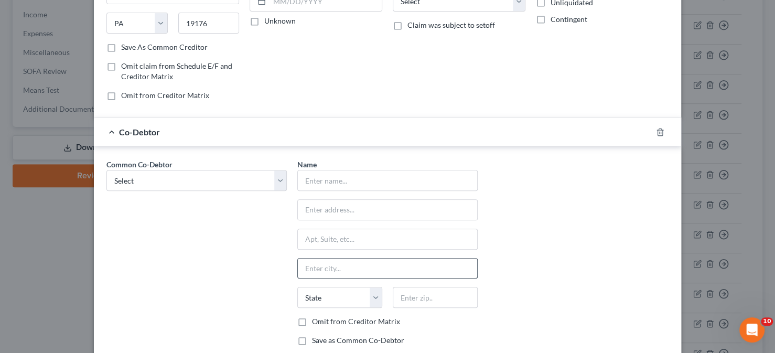
scroll to position [171, 0]
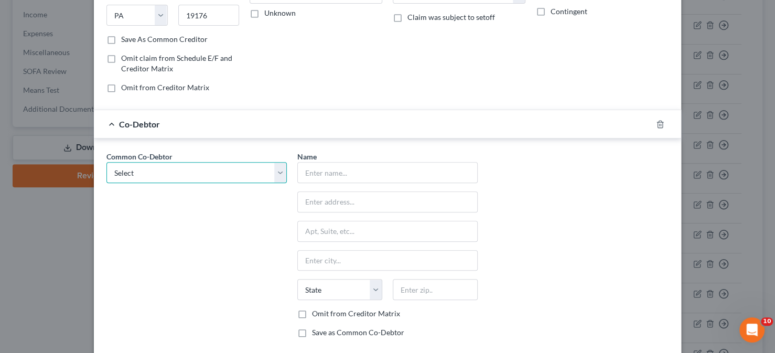
drag, startPoint x: 276, startPoint y: 169, endPoint x: 270, endPoint y: 172, distance: 6.6
click at [276, 169] on select "Select JAM 5:20 INC. JAM 5:20 INC. JAM 5:20 INC. JAM 5:20 INC. JAM 5:20 INC. JA…" at bounding box center [196, 172] width 180 height 21
select select "0"
click at [106, 162] on select "Select JAM 5:20 INC. JAM 5:20 INC. JAM 5:20 INC. JAM 5:20 INC. JAM 5:20 INC. JA…" at bounding box center [196, 172] width 180 height 21
type input "JAM 5:20 INC."
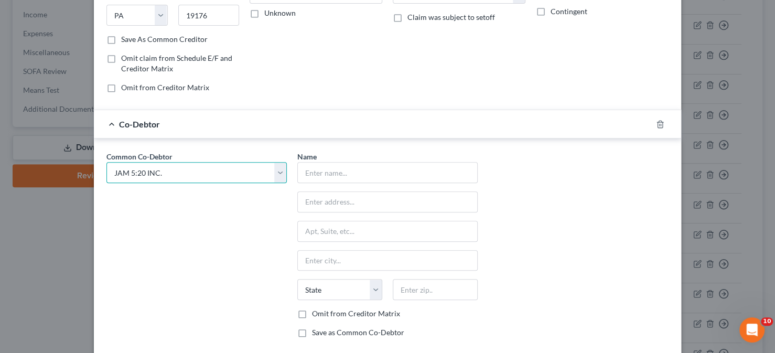
type input "11415 Walsingham Rd"
type input "Largo"
select select "9"
type input "33778"
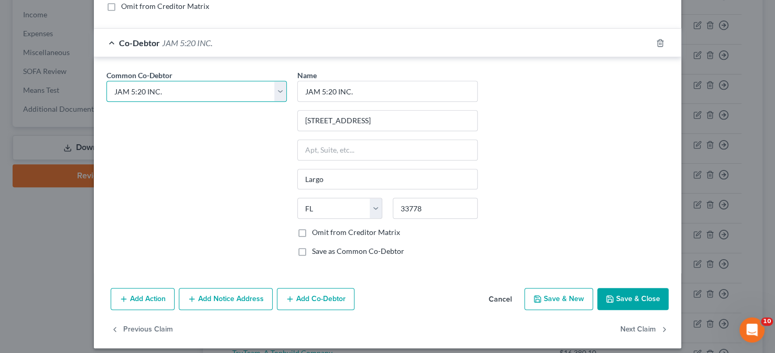
scroll to position [257, 0]
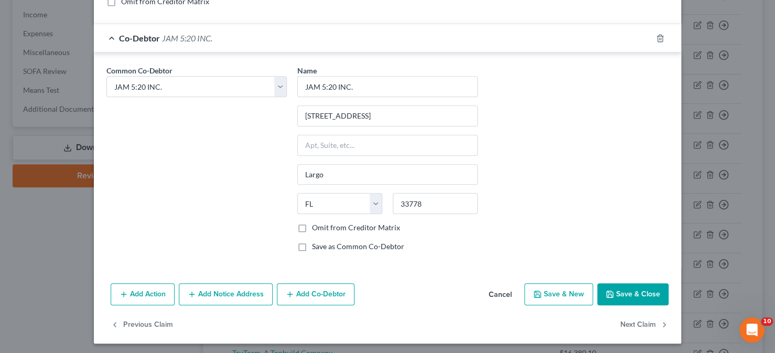
click at [608, 290] on icon "button" at bounding box center [609, 294] width 8 height 8
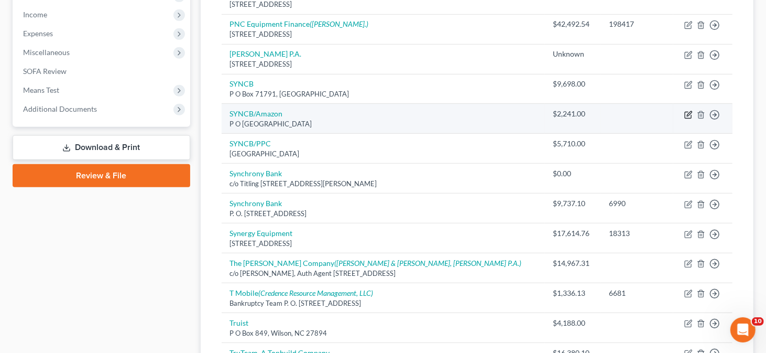
click at [685, 111] on icon "button" at bounding box center [689, 115] width 8 height 8
select select "39"
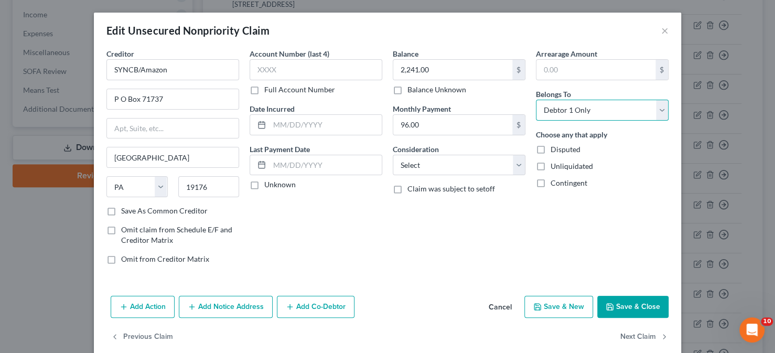
click at [554, 110] on select "Select Debtor 1 Only Debtor 2 Only Debtor 1 And Debtor 2 Only At Least One Of T…" at bounding box center [602, 110] width 133 height 21
select select "3"
click at [536, 100] on select "Select Debtor 1 Only Debtor 2 Only Debtor 1 And Debtor 2 Only At Least One Of T…" at bounding box center [602, 110] width 133 height 21
click at [331, 306] on button "Add Co-Debtor" at bounding box center [316, 307] width 78 height 22
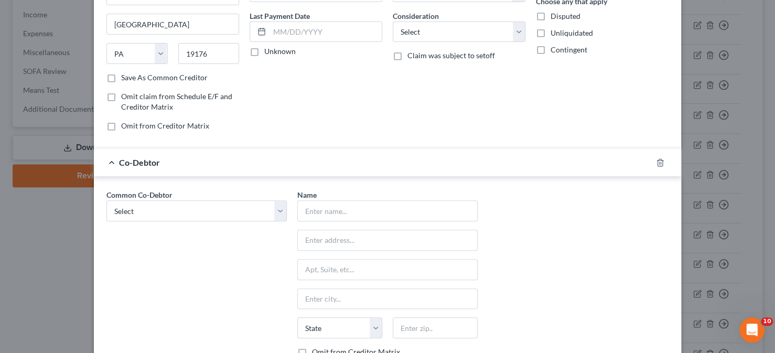
scroll to position [157, 0]
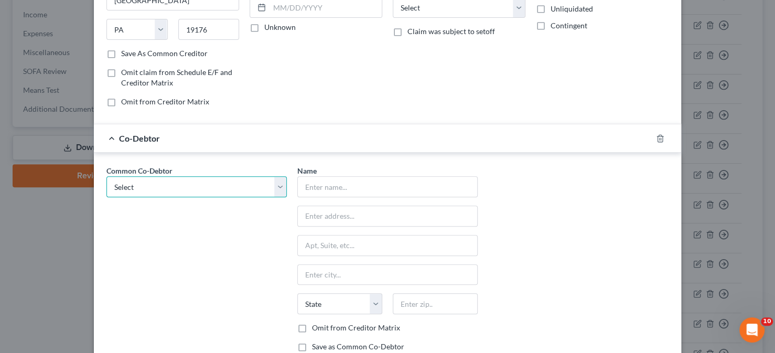
drag, startPoint x: 280, startPoint y: 185, endPoint x: 258, endPoint y: 192, distance: 23.9
click at [280, 185] on select "Select JAM 5:20 INC. JAM 5:20 INC. JAM 5:20 INC. JAM 5:20 INC. JAM 5:20 INC. JA…" at bounding box center [196, 186] width 180 height 21
select select "0"
click at [106, 176] on select "Select JAM 5:20 INC. JAM 5:20 INC. JAM 5:20 INC. JAM 5:20 INC. JAM 5:20 INC. JA…" at bounding box center [196, 186] width 180 height 21
type input "JAM 5:20 INC."
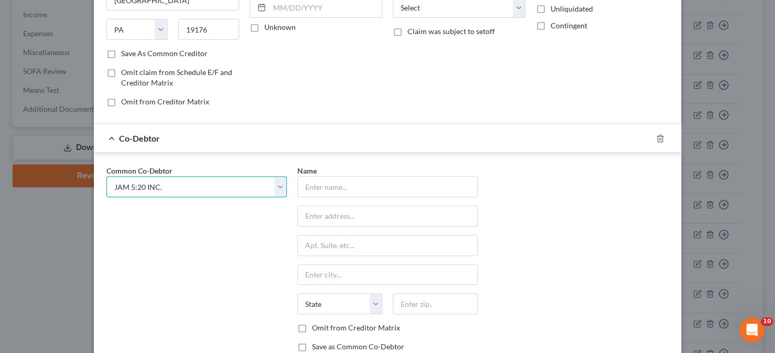
type input "11415 Walsingham Rd"
type input "Largo"
select select "9"
type input "33778"
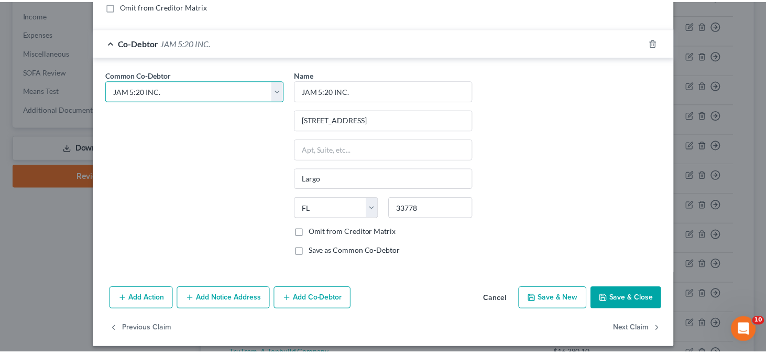
scroll to position [257, 0]
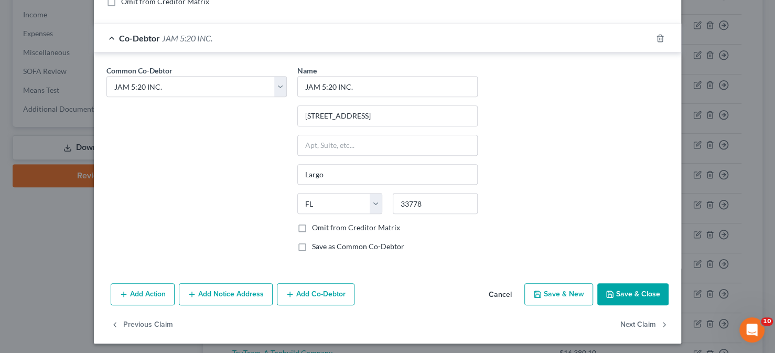
click at [312, 224] on label "Omit from Creditor Matrix" at bounding box center [356, 227] width 88 height 10
click at [316, 224] on input "Omit from Creditor Matrix" at bounding box center [319, 225] width 7 height 7
checkbox input "true"
click at [631, 291] on button "Save & Close" at bounding box center [632, 294] width 71 height 22
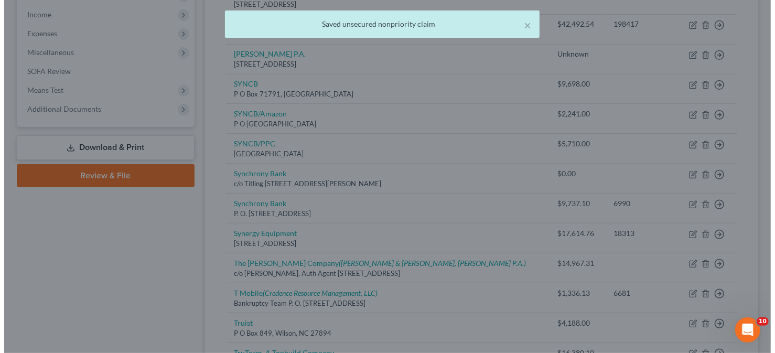
scroll to position [0, 0]
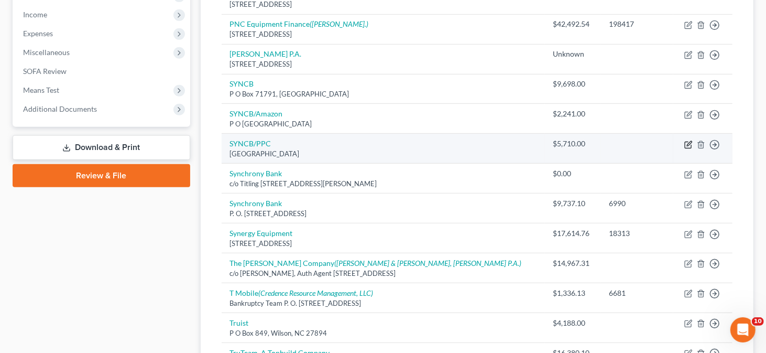
click at [690, 140] on icon "button" at bounding box center [689, 144] width 8 height 8
select select "39"
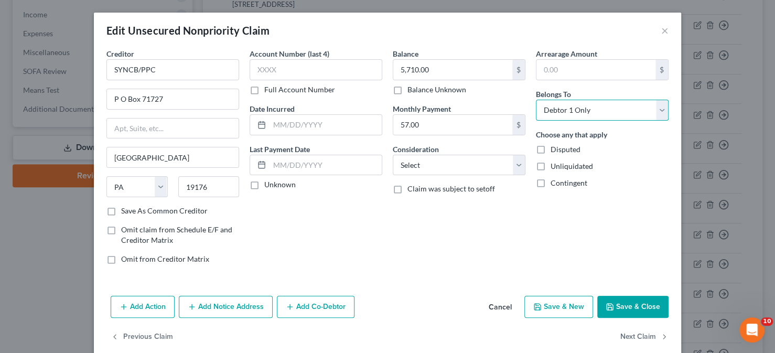
click at [558, 105] on select "Select Debtor 1 Only Debtor 2 Only Debtor 1 And Debtor 2 Only At Least One Of T…" at bounding box center [602, 110] width 133 height 21
select select "3"
click at [536, 100] on select "Select Debtor 1 Only Debtor 2 Only Debtor 1 And Debtor 2 Only At Least One Of T…" at bounding box center [602, 110] width 133 height 21
click at [319, 309] on button "Add Co-Debtor" at bounding box center [316, 307] width 78 height 22
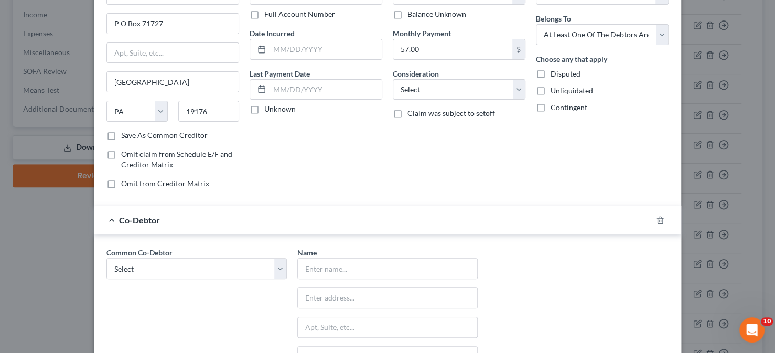
scroll to position [105, 0]
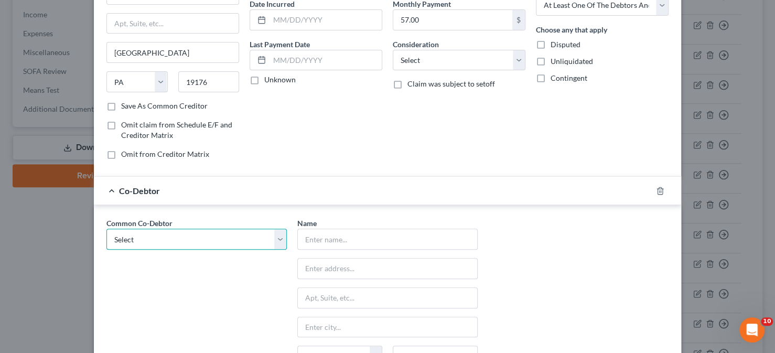
click at [274, 231] on select "Select JAM 5:20 INC. JAM 5:20 INC. JAM 5:20 INC. JAM 5:20 INC. JAM 5:20 INC. JA…" at bounding box center [196, 239] width 180 height 21
select select "0"
click at [106, 229] on select "Select JAM 5:20 INC. JAM 5:20 INC. JAM 5:20 INC. JAM 5:20 INC. JAM 5:20 INC. JA…" at bounding box center [196, 239] width 180 height 21
type input "JAM 5:20 INC."
type input "11415 Walsingham Rd"
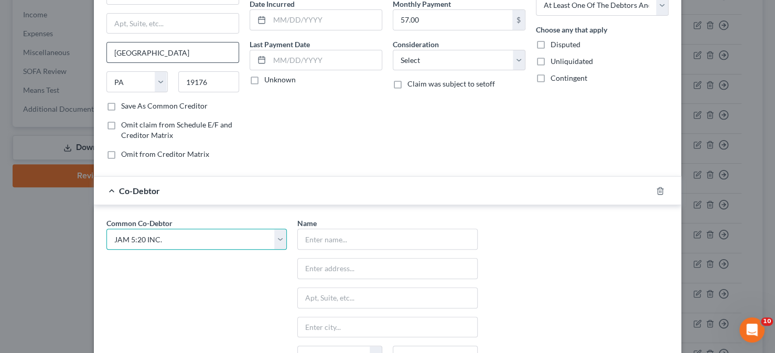
type input "Largo"
select select "9"
type input "33778"
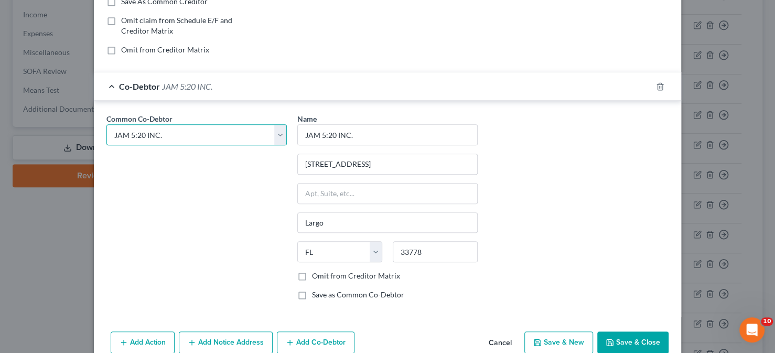
scroll to position [257, 0]
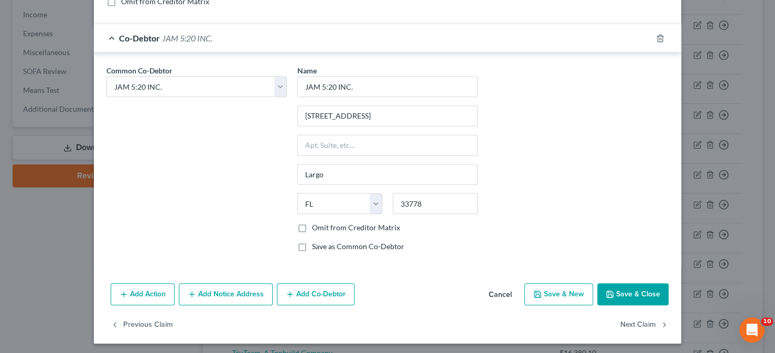
click at [312, 225] on label "Omit from Creditor Matrix" at bounding box center [356, 227] width 88 height 10
click at [316, 225] on input "Omit from Creditor Matrix" at bounding box center [319, 225] width 7 height 7
checkbox input "true"
click at [614, 294] on button "Save & Close" at bounding box center [632, 294] width 71 height 22
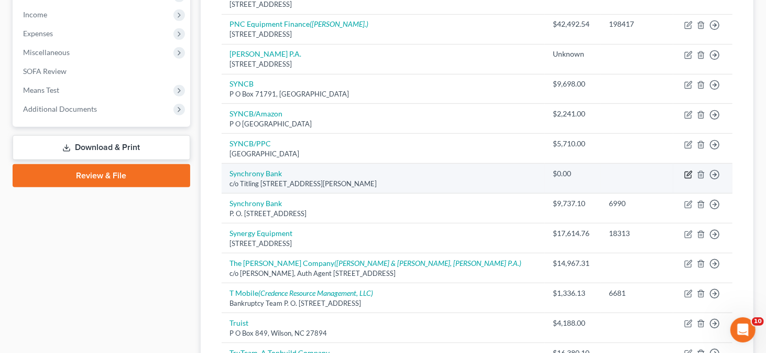
click at [691, 173] on icon "button" at bounding box center [688, 174] width 6 height 6
select select "9"
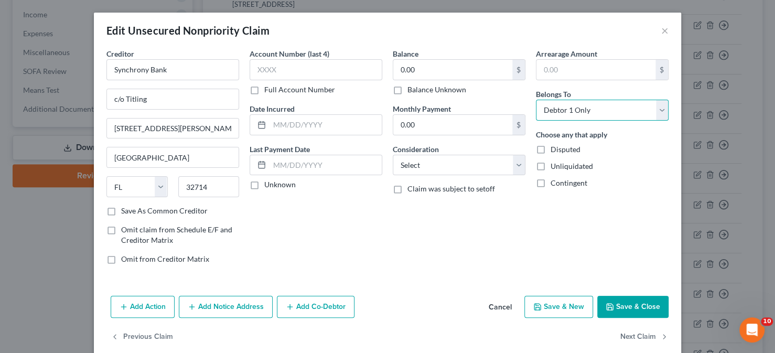
drag, startPoint x: 654, startPoint y: 107, endPoint x: 650, endPoint y: 117, distance: 10.3
click at [654, 107] on select "Select Debtor 1 Only Debtor 2 Only Debtor 1 And Debtor 2 Only At Least One Of T…" at bounding box center [602, 110] width 133 height 21
select select "3"
click at [536, 100] on select "Select Debtor 1 Only Debtor 2 Only Debtor 1 And Debtor 2 Only At Least One Of T…" at bounding box center [602, 110] width 133 height 21
click at [331, 304] on button "Add Co-Debtor" at bounding box center [316, 307] width 78 height 22
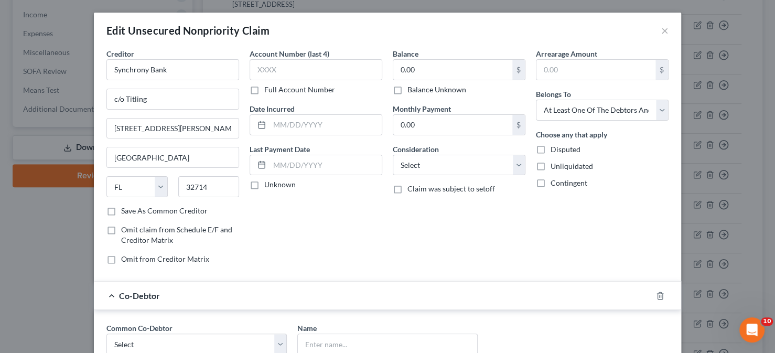
scroll to position [52, 0]
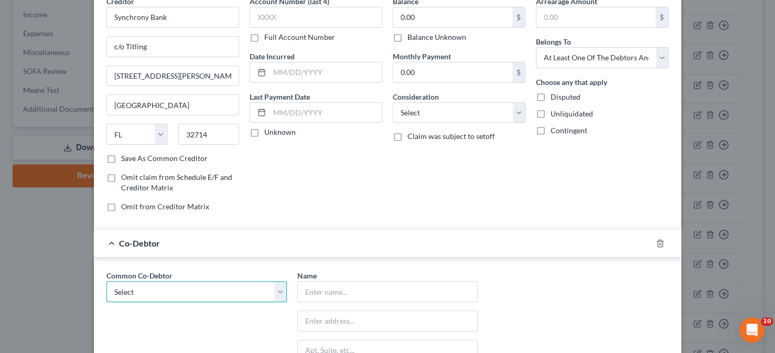
click at [274, 291] on select "Select JAM 5:20 INC. JAM 5:20 INC. JAM 5:20 INC. JAM 5:20 INC. JAM 5:20 INC. JA…" at bounding box center [196, 291] width 180 height 21
select select "0"
click at [106, 281] on select "Select JAM 5:20 INC. JAM 5:20 INC. JAM 5:20 INC. JAM 5:20 INC. JAM 5:20 INC. JA…" at bounding box center [196, 291] width 180 height 21
type input "JAM 5:20 INC."
type input "11415 Walsingham Rd"
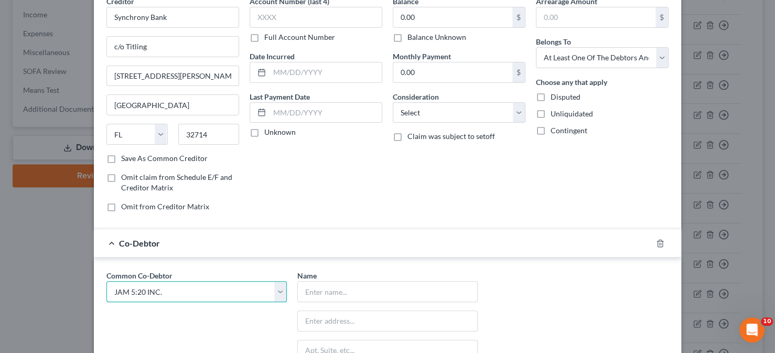
type input "Largo"
select select "9"
type input "33778"
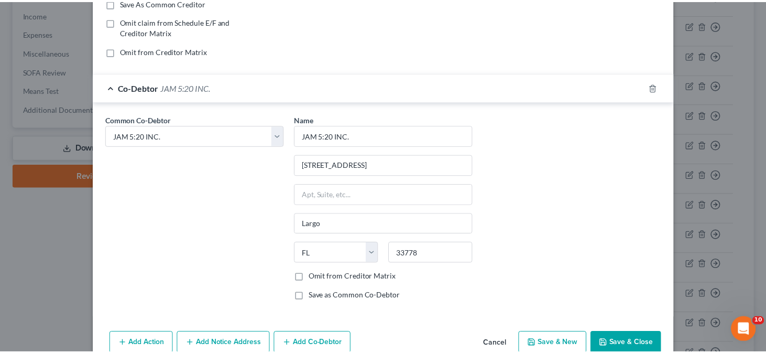
scroll to position [210, 0]
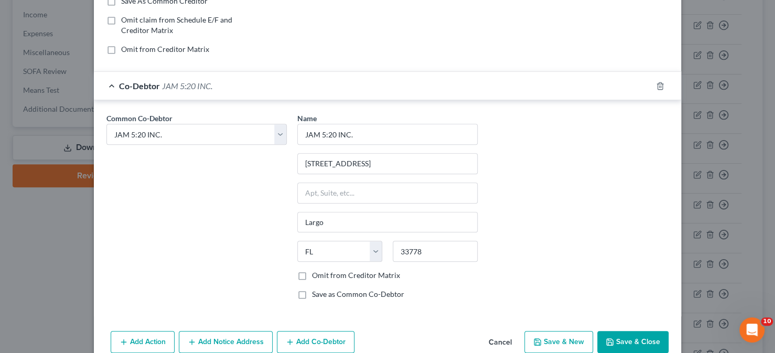
click at [623, 337] on button "Save & Close" at bounding box center [632, 342] width 71 height 22
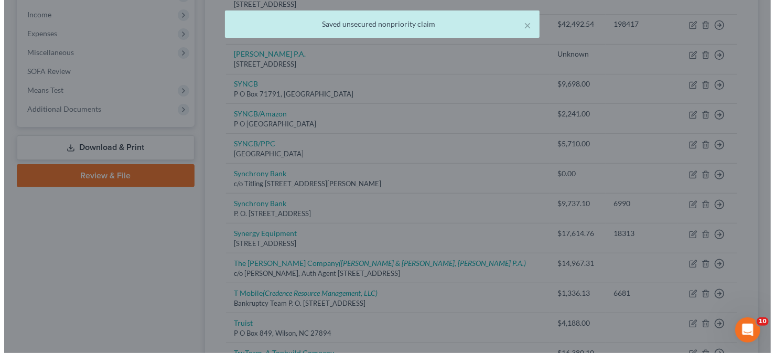
scroll to position [0, 0]
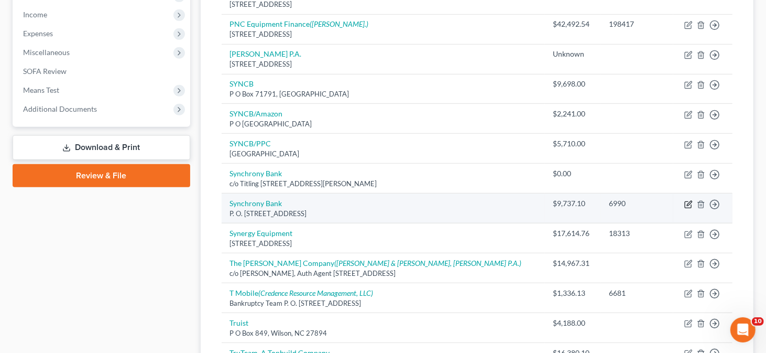
click at [689, 202] on icon "button" at bounding box center [689, 204] width 8 height 8
select select "45"
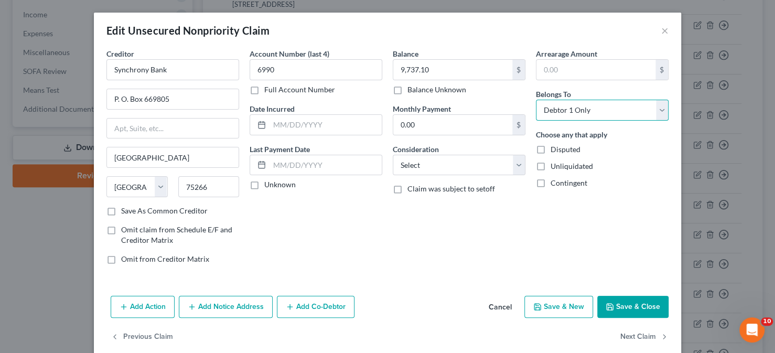
click at [661, 107] on select "Select Debtor 1 Only Debtor 2 Only Debtor 1 And Debtor 2 Only At Least One Of T…" at bounding box center [602, 110] width 133 height 21
select select "3"
click at [536, 100] on select "Select Debtor 1 Only Debtor 2 Only Debtor 1 And Debtor 2 Only At Least One Of T…" at bounding box center [602, 110] width 133 height 21
click at [321, 311] on button "Add Co-Debtor" at bounding box center [316, 307] width 78 height 22
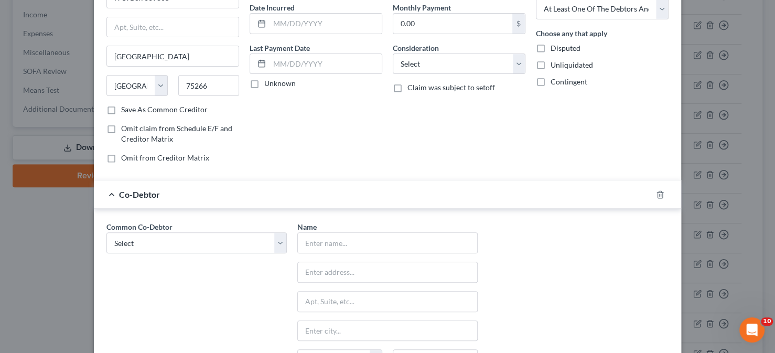
scroll to position [105, 0]
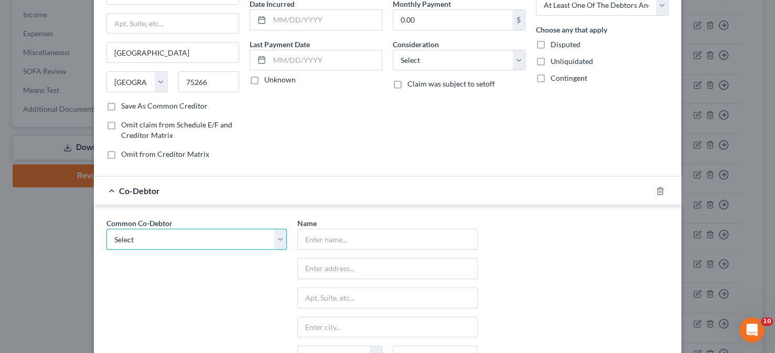
drag, startPoint x: 279, startPoint y: 237, endPoint x: 265, endPoint y: 242, distance: 14.4
click at [279, 237] on select "Select JAM 5:20 INC. JAM 5:20 INC. JAM 5:20 INC. JAM 5:20 INC. JAM 5:20 INC. JA…" at bounding box center [196, 239] width 180 height 21
select select "0"
click at [106, 229] on select "Select JAM 5:20 INC. JAM 5:20 INC. JAM 5:20 INC. JAM 5:20 INC. JAM 5:20 INC. JA…" at bounding box center [196, 239] width 180 height 21
type input "JAM 5:20 INC."
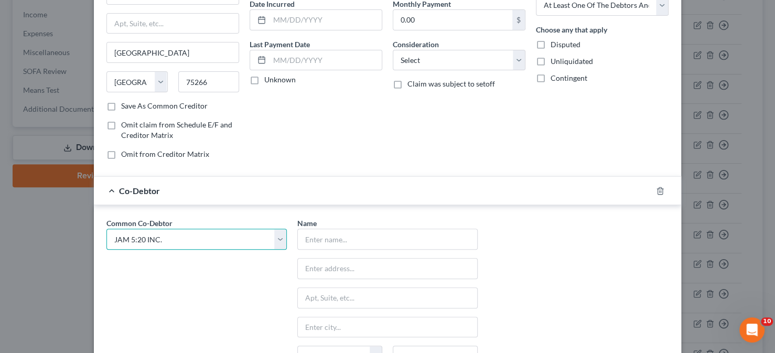
type input "11415 Walsingham Rd"
type input "Largo"
select select "9"
type input "33778"
click at [535, 259] on div "Common Co-Debtor Select JAM 5:20 INC. JAM 5:20 INC. JAM 5:20 INC. JAM 5:20 INC.…" at bounding box center [387, 315] width 572 height 195
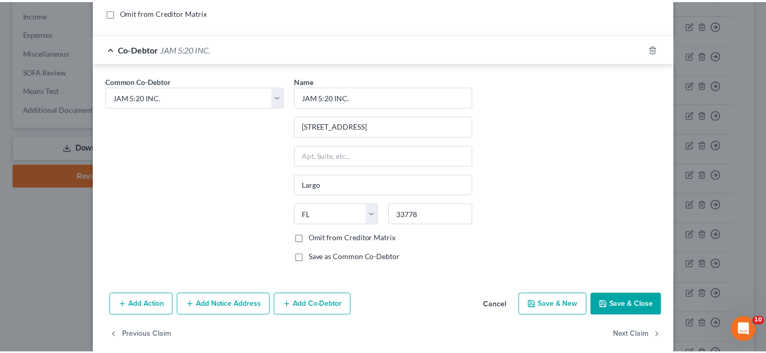
scroll to position [257, 0]
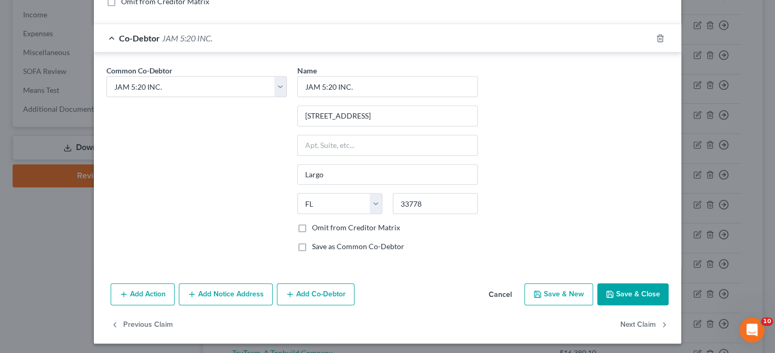
click at [608, 290] on icon "button" at bounding box center [609, 294] width 8 height 8
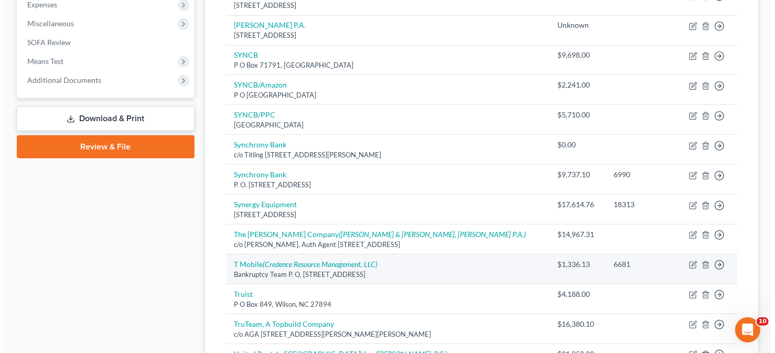
scroll to position [383, 0]
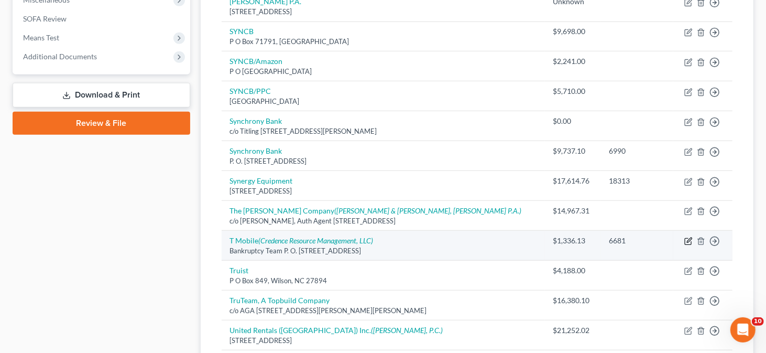
click at [686, 237] on icon "button" at bounding box center [689, 241] width 8 height 8
select select "50"
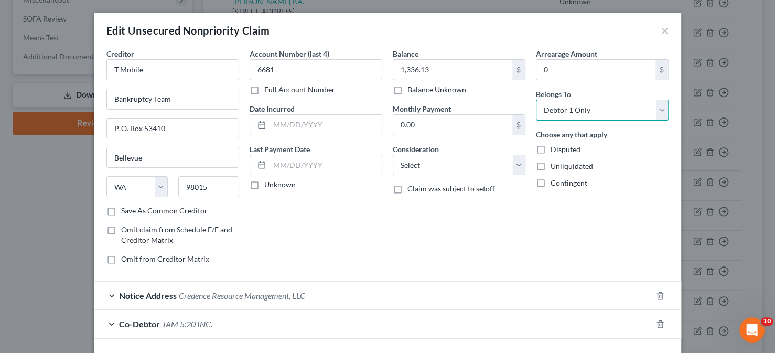
click at [571, 103] on select "Select Debtor 1 Only Debtor 2 Only Debtor 1 And Debtor 2 Only At Least One Of T…" at bounding box center [602, 110] width 133 height 21
select select "3"
click at [536, 100] on select "Select Debtor 1 Only Debtor 2 Only Debtor 1 And Debtor 2 Only At Least One Of T…" at bounding box center [602, 110] width 133 height 21
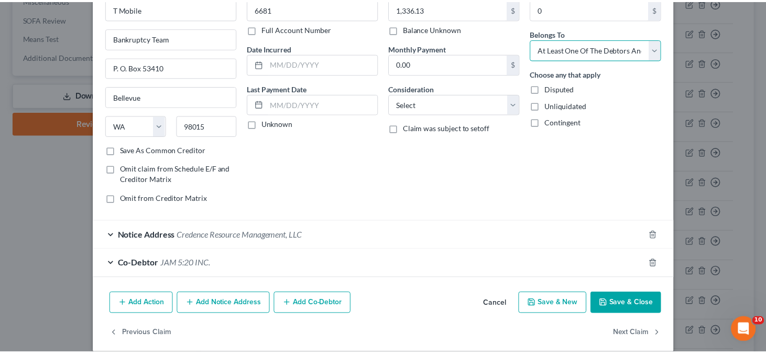
scroll to position [71, 0]
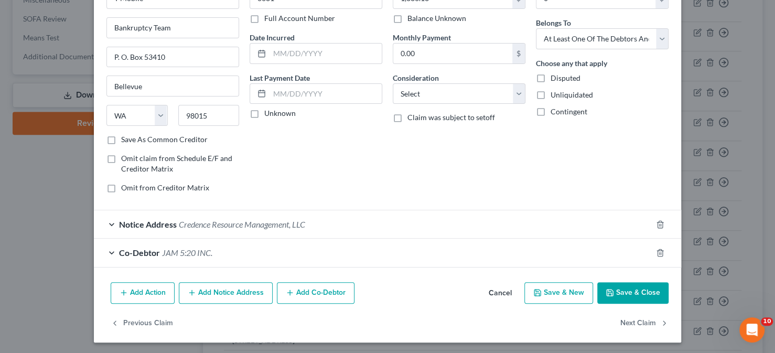
click at [610, 293] on icon "button" at bounding box center [609, 292] width 8 height 8
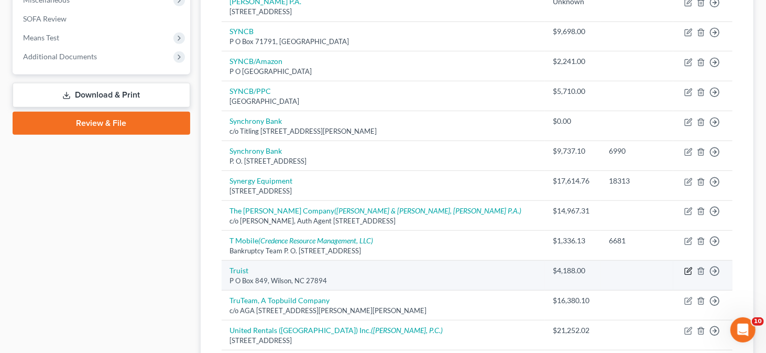
click at [692, 269] on icon "button" at bounding box center [689, 271] width 8 height 8
select select "28"
select select "0"
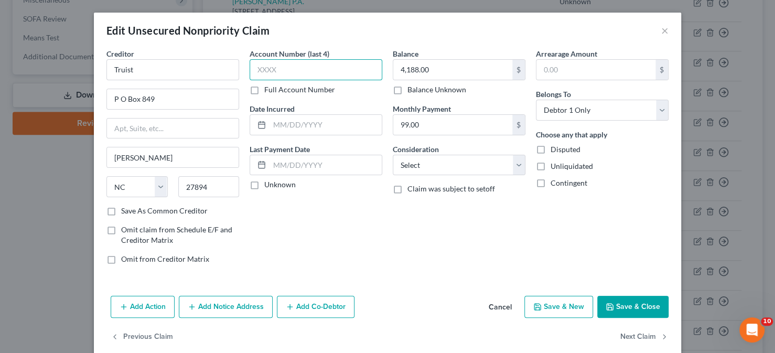
click at [321, 67] on input "text" at bounding box center [316, 69] width 133 height 21
type input "3034"
click at [627, 309] on button "Save & Close" at bounding box center [632, 307] width 71 height 22
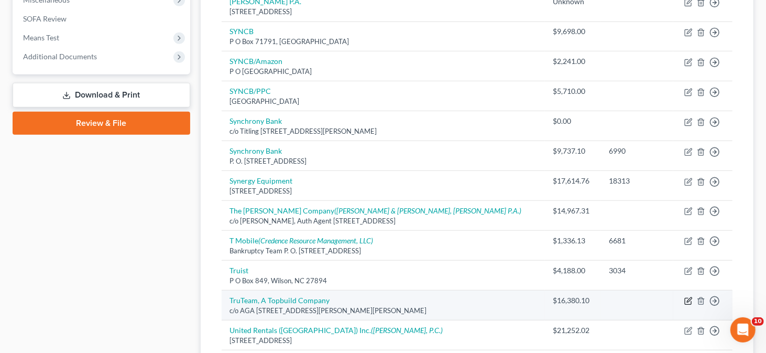
click at [691, 299] on icon "button" at bounding box center [689, 301] width 8 height 8
select select "35"
select select "3"
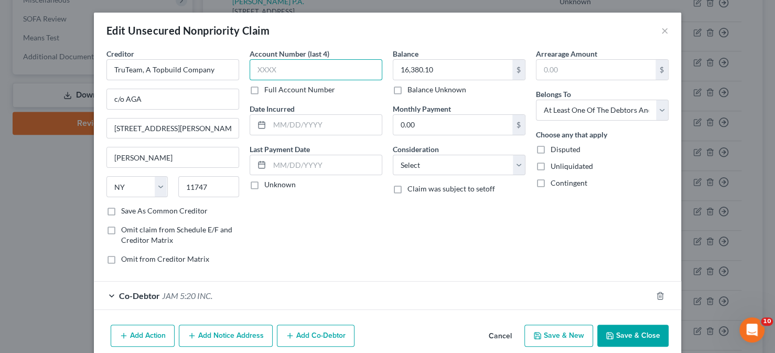
click at [307, 72] on input "text" at bounding box center [316, 69] width 133 height 21
type input "1805"
click at [611, 338] on button "Save & Close" at bounding box center [632, 335] width 71 height 22
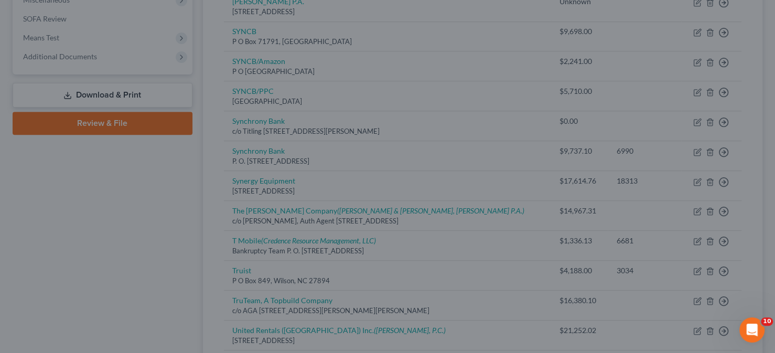
type input "0"
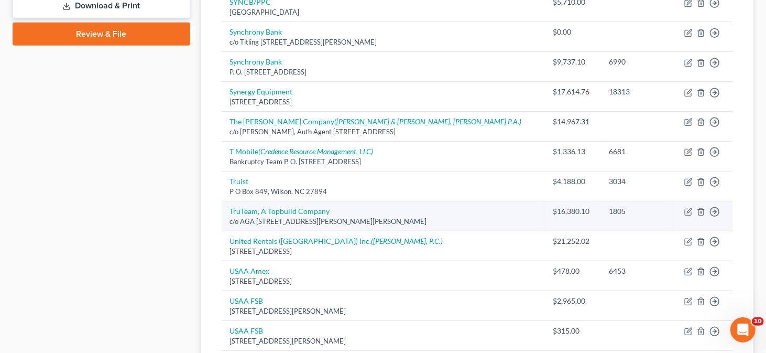
scroll to position [488, 0]
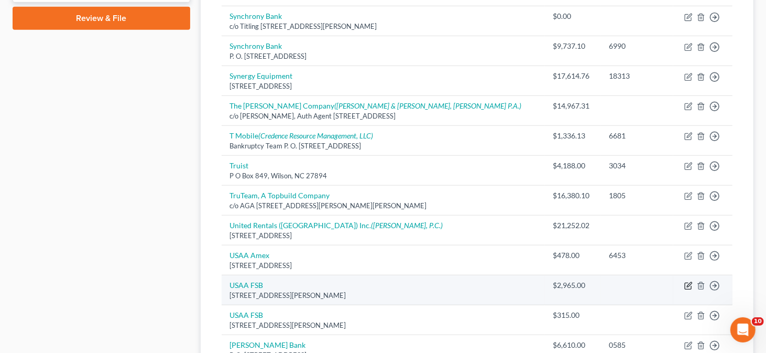
click at [688, 283] on icon "button" at bounding box center [689, 285] width 5 height 5
select select "45"
select select "0"
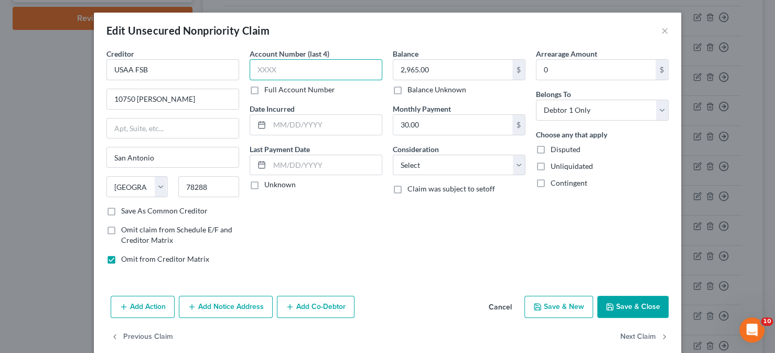
click at [309, 63] on input "text" at bounding box center [316, 69] width 133 height 21
type input "6329"
click at [608, 300] on button "Save & Close" at bounding box center [632, 307] width 71 height 22
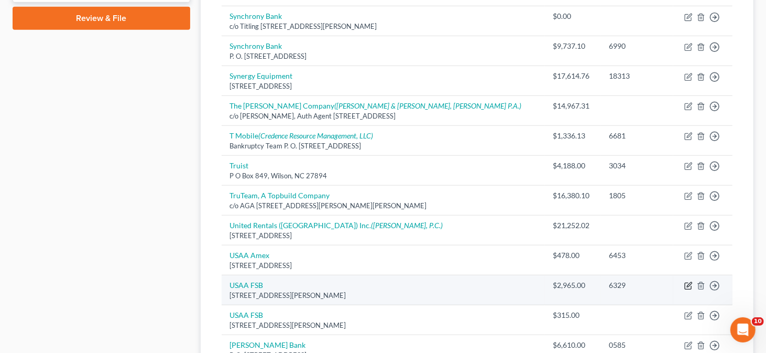
click at [689, 283] on icon "button" at bounding box center [689, 286] width 8 height 8
select select "45"
select select "0"
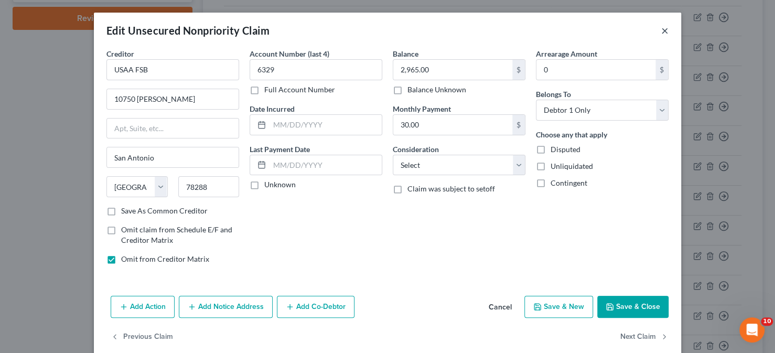
click at [661, 32] on button "×" at bounding box center [664, 30] width 7 height 13
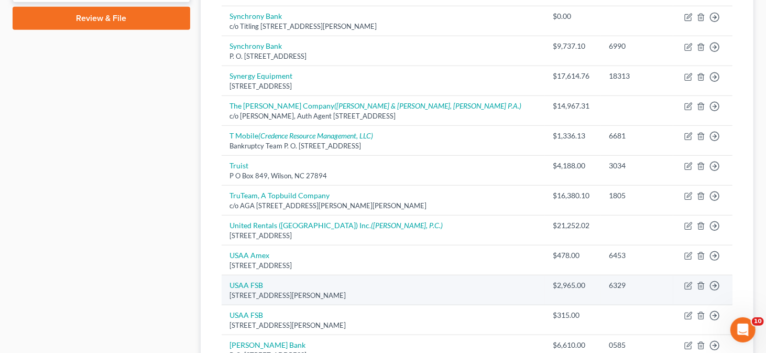
scroll to position [540, 0]
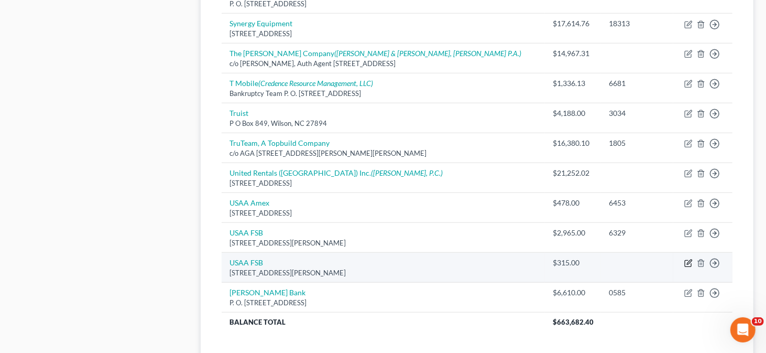
click at [687, 261] on icon "button" at bounding box center [688, 264] width 6 height 6
select select "45"
select select "0"
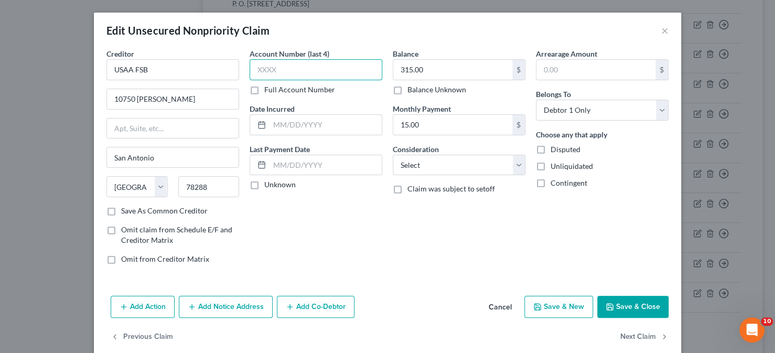
click at [294, 74] on input "text" at bounding box center [316, 69] width 133 height 21
type input "6453"
drag, startPoint x: 297, startPoint y: 71, endPoint x: 196, endPoint y: 83, distance: 102.5
click at [196, 83] on div "Creditor * USAA FSB 10750 McDermott San Antonio State AL AK AR AZ CA CO CT DE D…" at bounding box center [387, 160] width 572 height 224
click at [661, 31] on button "×" at bounding box center [664, 30] width 7 height 13
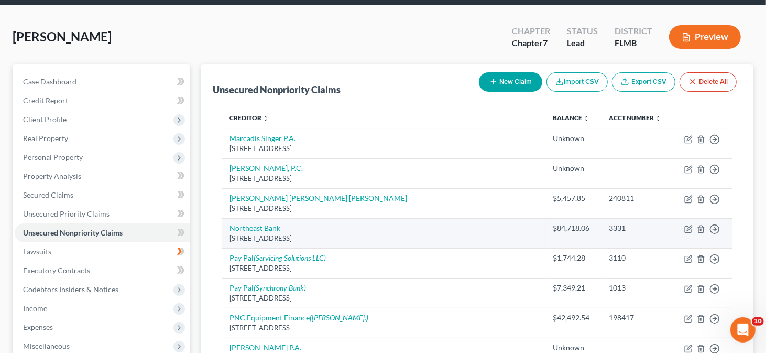
scroll to position [16, 0]
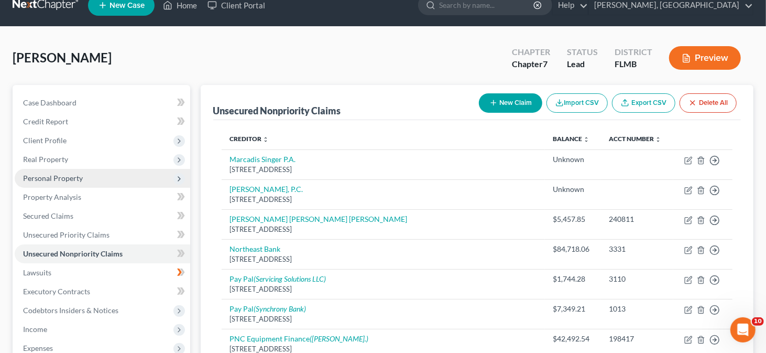
click at [62, 178] on span "Personal Property" at bounding box center [53, 178] width 60 height 9
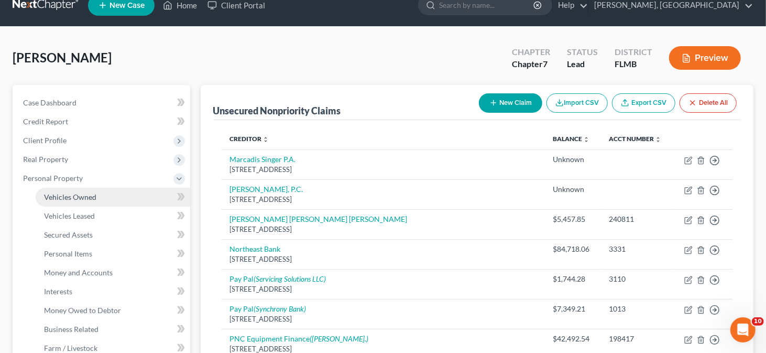
click at [112, 195] on link "Vehicles Owned" at bounding box center [113, 197] width 155 height 19
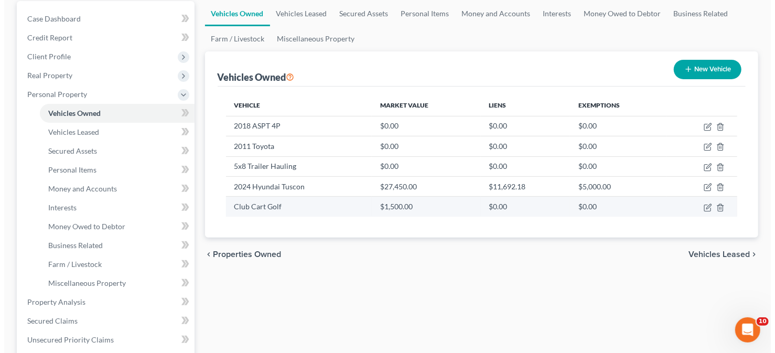
scroll to position [105, 0]
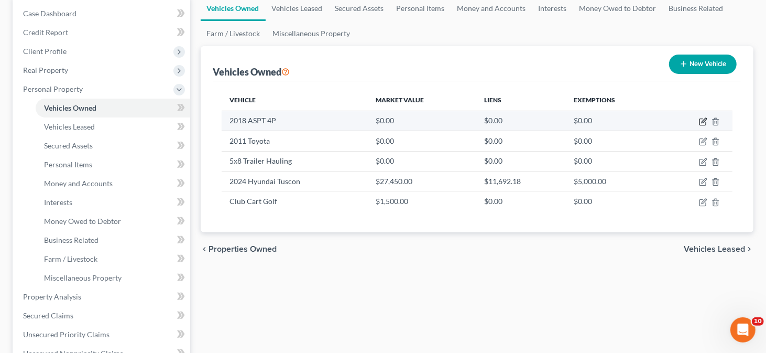
click at [704, 120] on icon "button" at bounding box center [703, 121] width 8 height 8
select select "7"
select select "8"
select select "0"
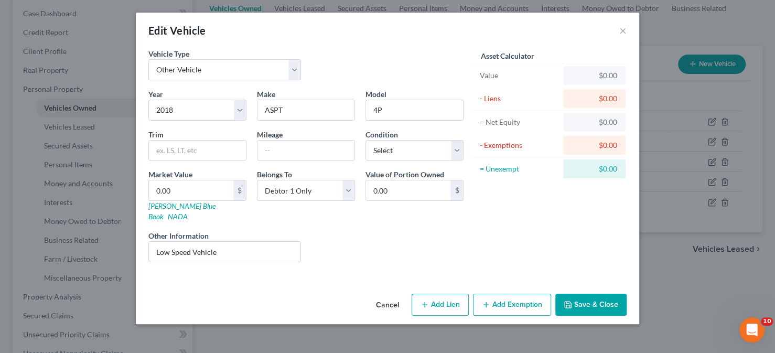
click at [521, 294] on button "Add Exemption" at bounding box center [512, 305] width 78 height 22
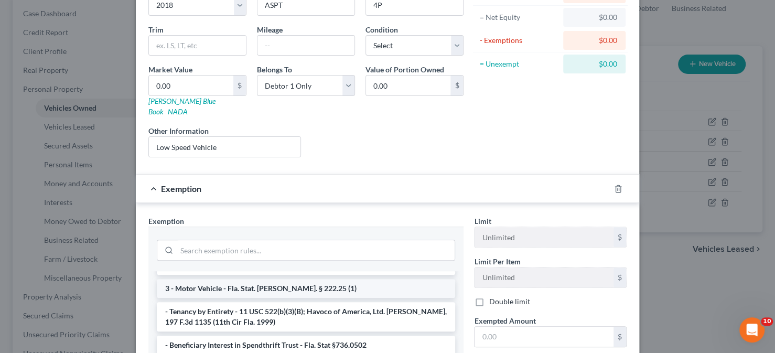
scroll to position [0, 0]
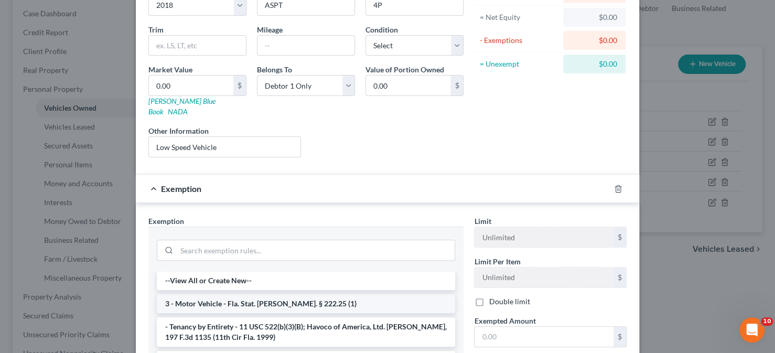
click at [294, 294] on li "3 - Motor Vehicle - Fla. Stat. Ann. § 222.25 (1)" at bounding box center [306, 303] width 298 height 19
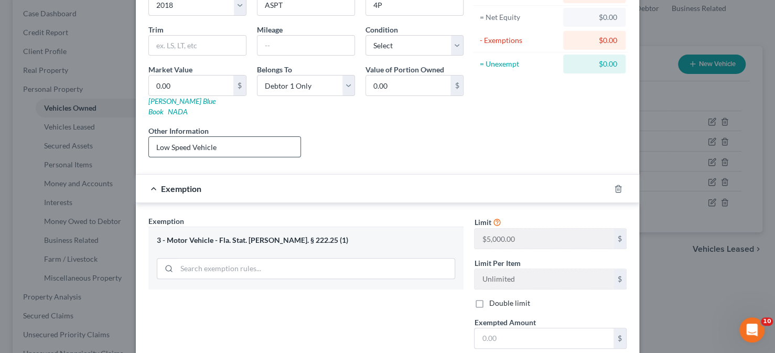
click at [221, 140] on input "Low Speed Vehicle" at bounding box center [224, 147] width 151 height 20
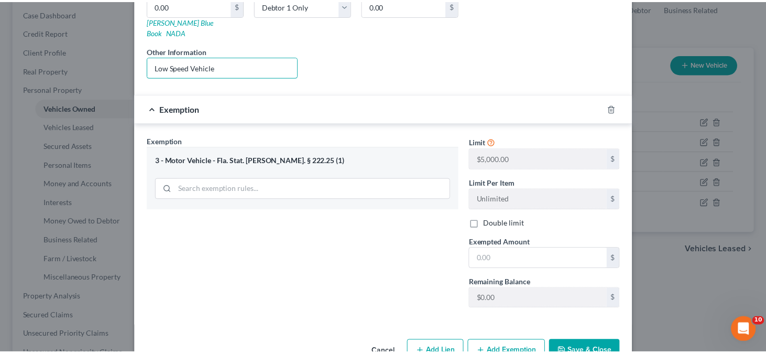
scroll to position [202, 0]
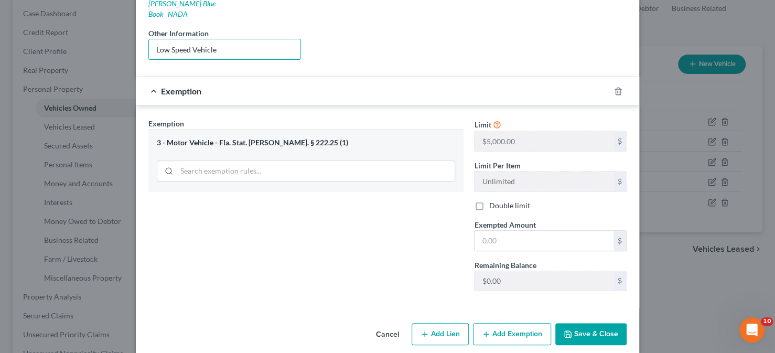
click at [380, 324] on button "Cancel" at bounding box center [387, 334] width 40 height 21
